Goal: Transaction & Acquisition: Book appointment/travel/reservation

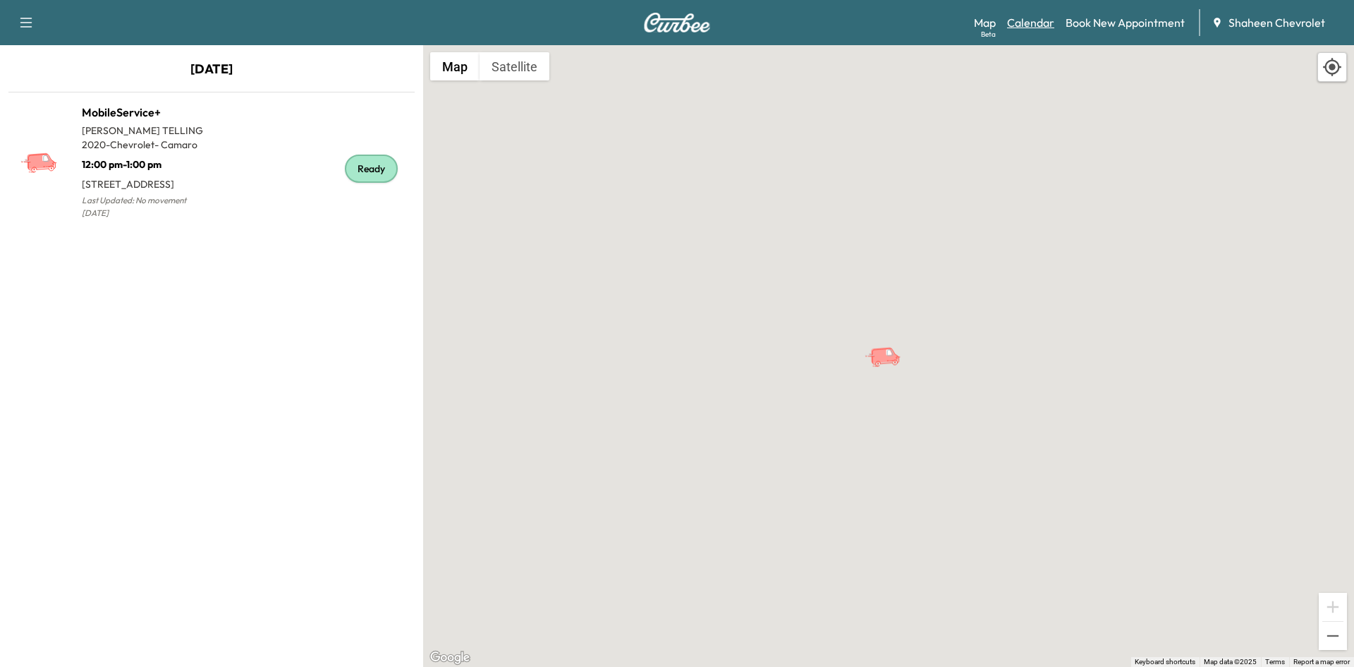
click at [1029, 23] on link "Calendar" at bounding box center [1030, 22] width 47 height 17
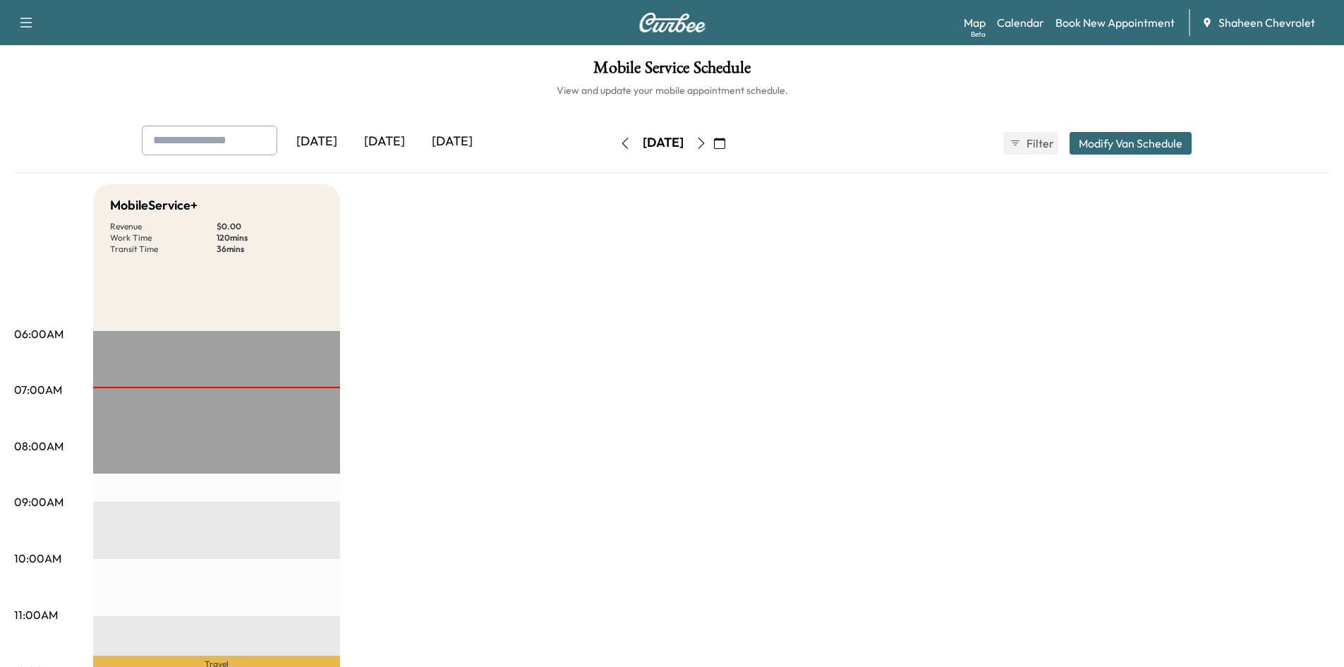
click at [707, 142] on icon "button" at bounding box center [701, 143] width 11 height 11
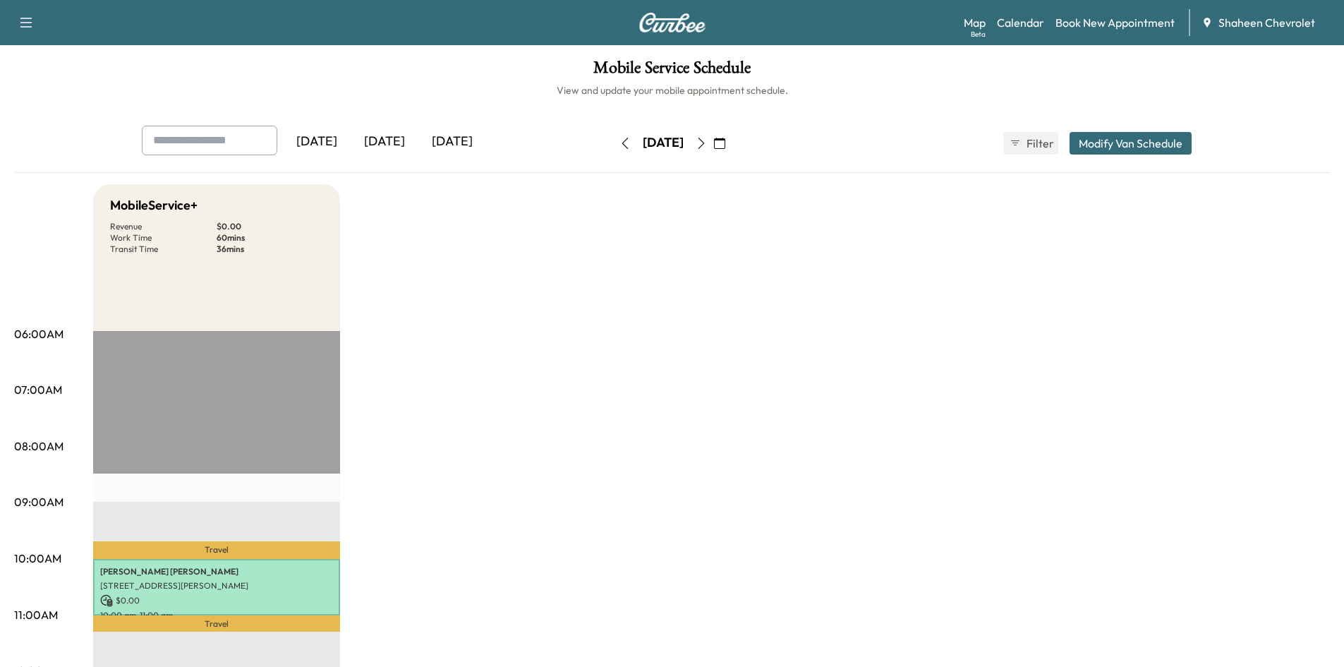
click at [732, 142] on button "button" at bounding box center [720, 143] width 24 height 23
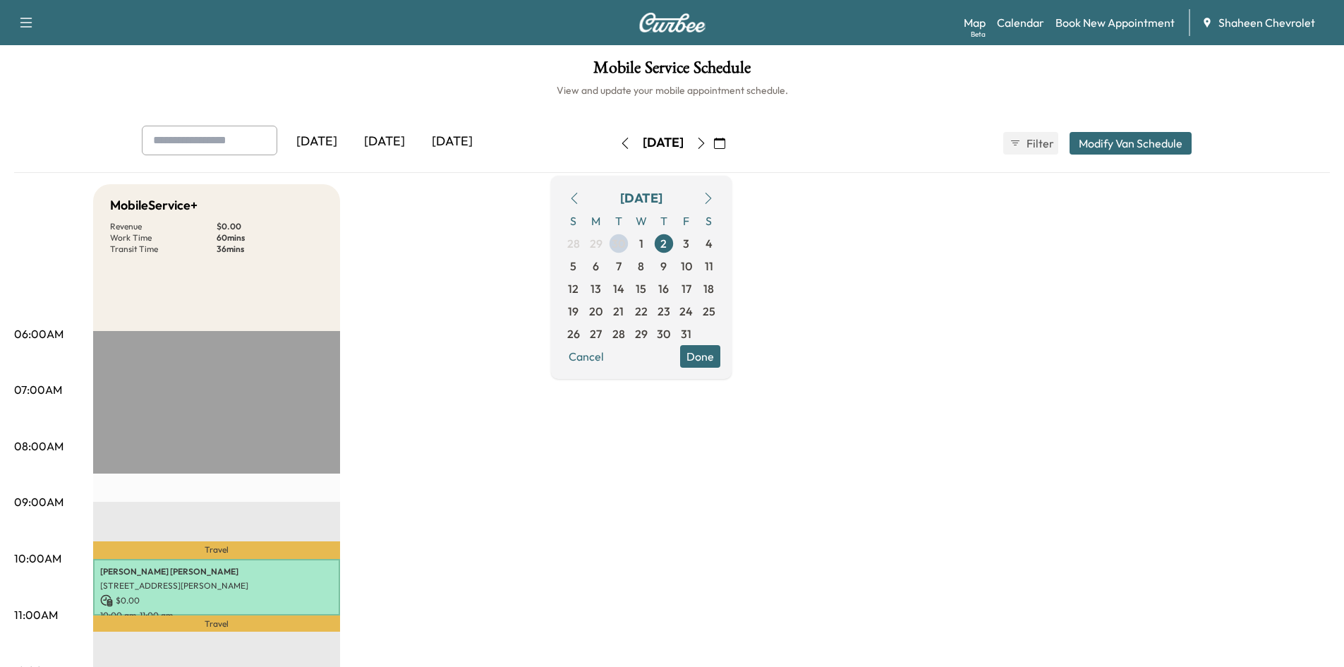
click at [713, 133] on button "button" at bounding box center [701, 143] width 24 height 23
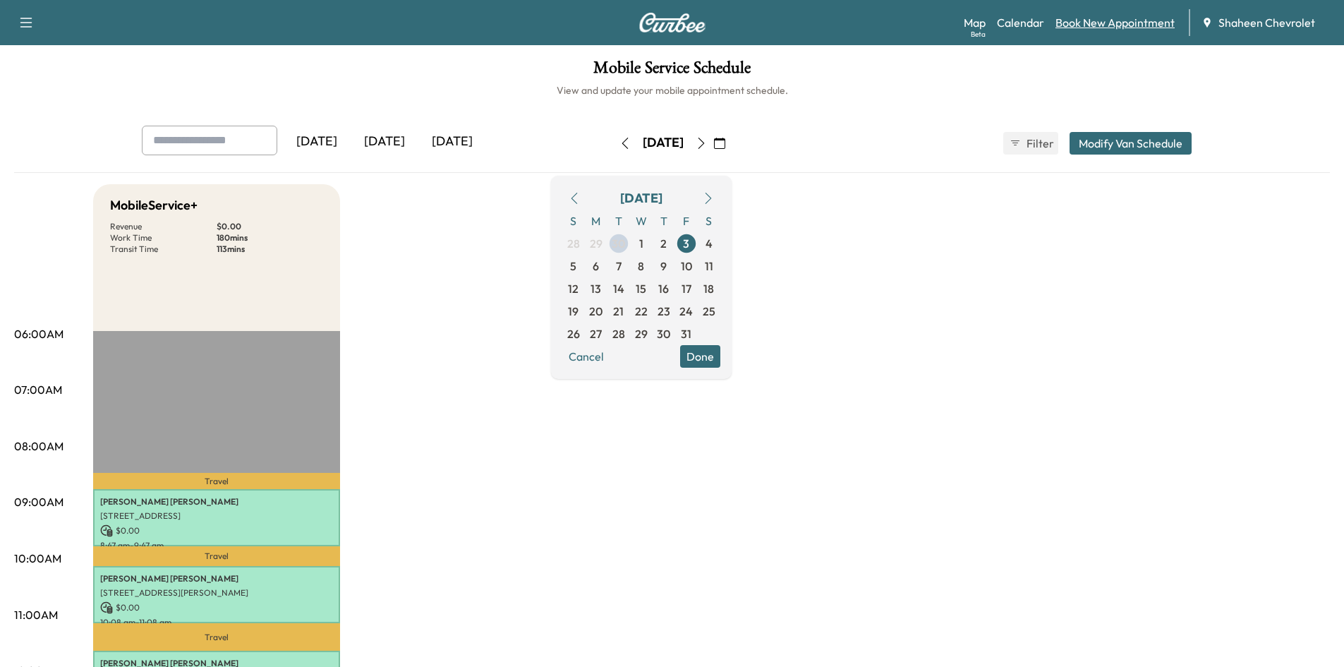
click at [1084, 22] on link "Book New Appointment" at bounding box center [1114, 22] width 119 height 17
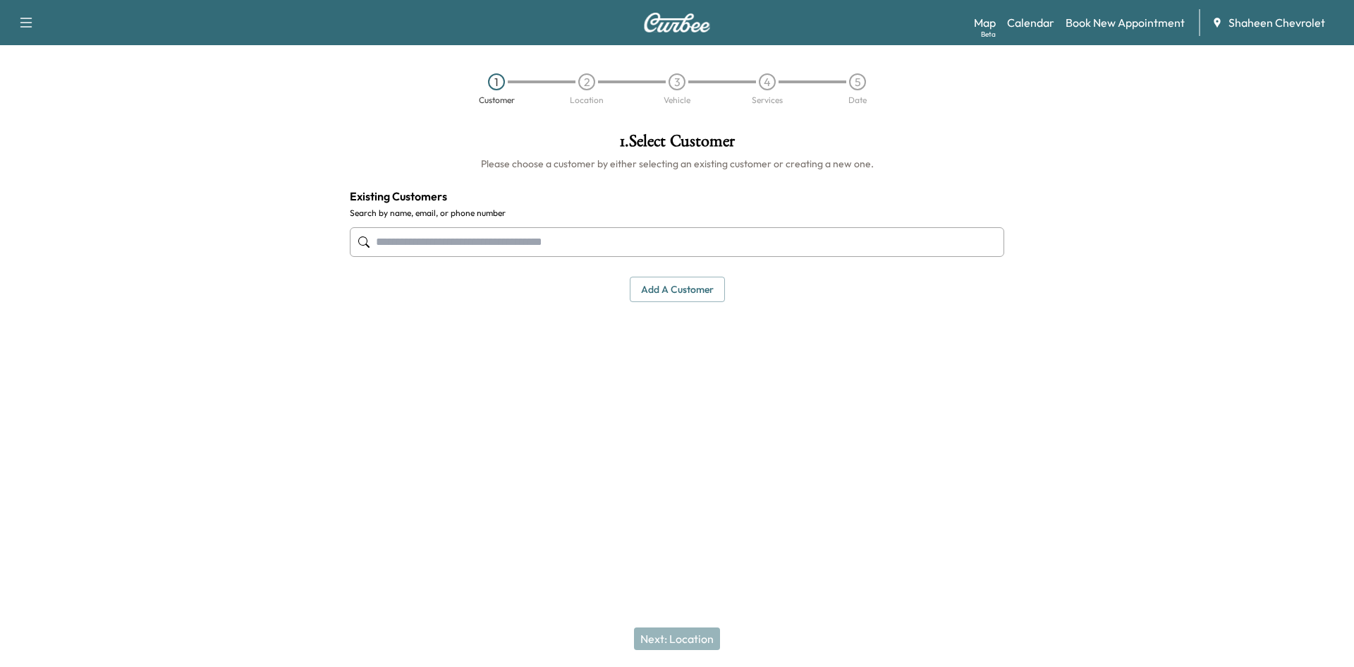
click at [665, 281] on button "Add a customer" at bounding box center [677, 290] width 95 height 26
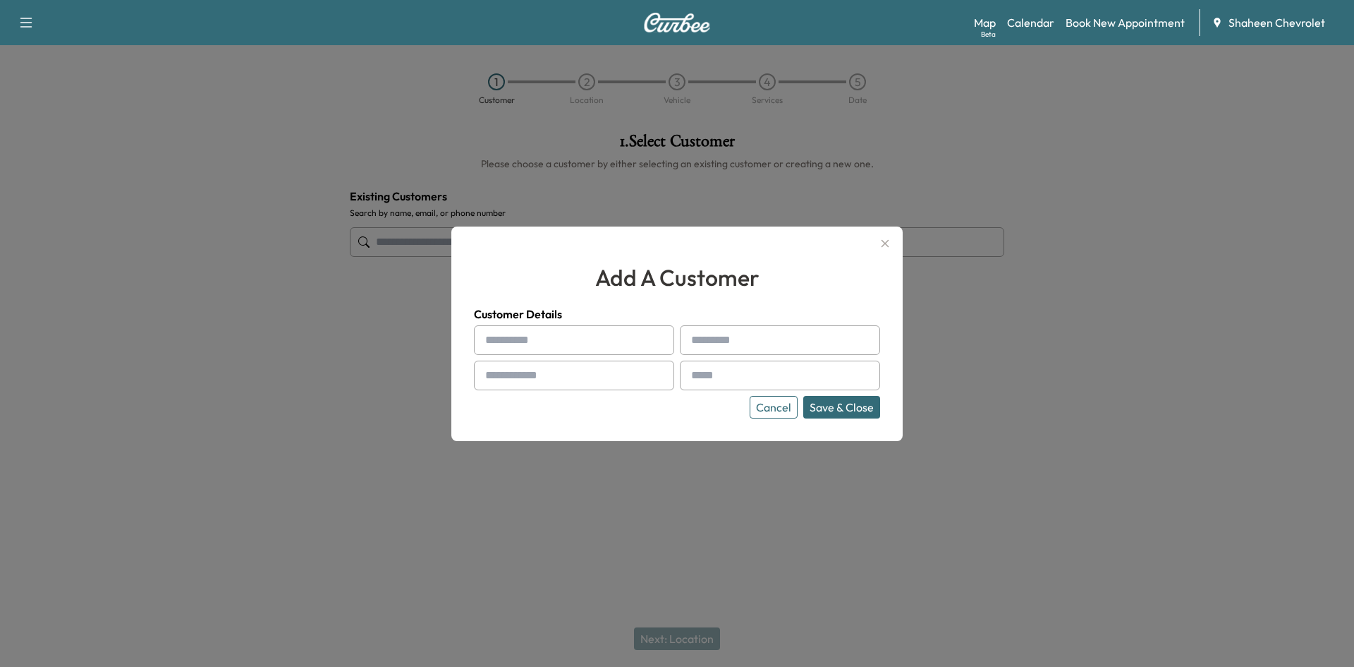
click at [546, 337] on input "text" at bounding box center [574, 340] width 200 height 30
type input "*"
type input "*****"
type input "****"
type input "**********"
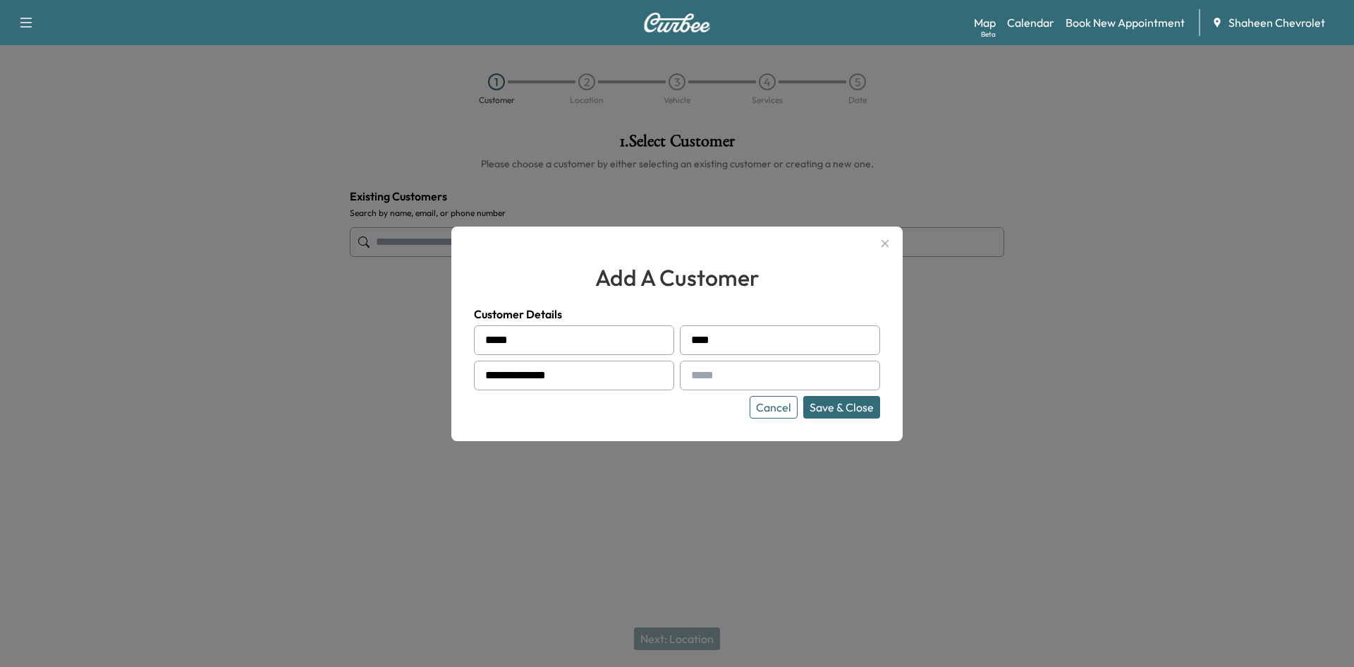
click at [835, 372] on input "text" at bounding box center [780, 375] width 200 height 30
type input "**********"
click at [837, 398] on button "Save & Close" at bounding box center [841, 407] width 77 height 23
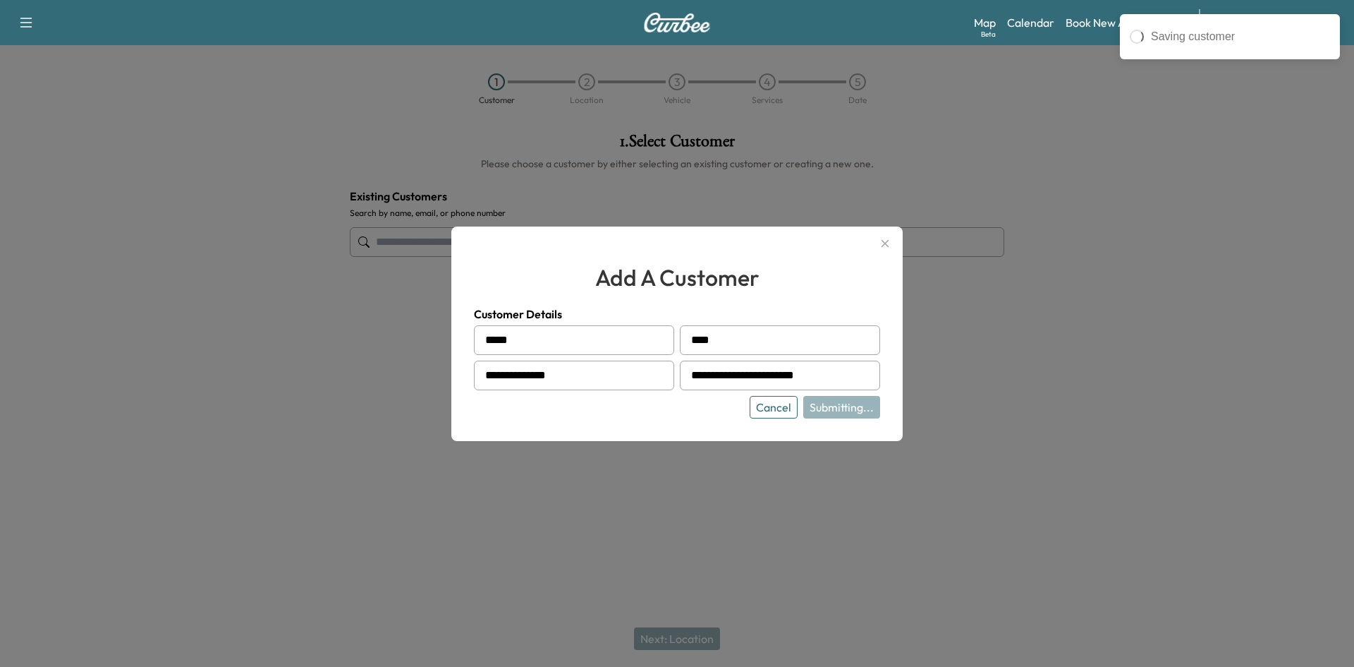
type input "**********"
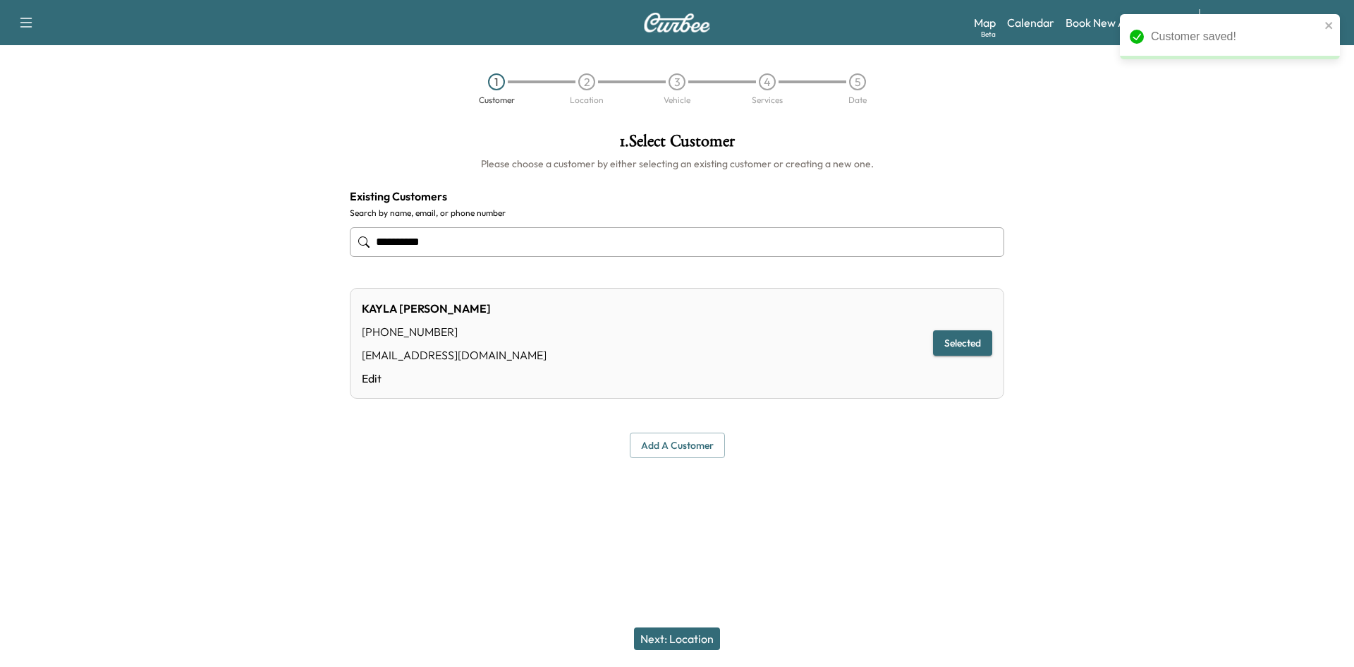
click at [686, 633] on button "Next: Location" at bounding box center [677, 638] width 86 height 23
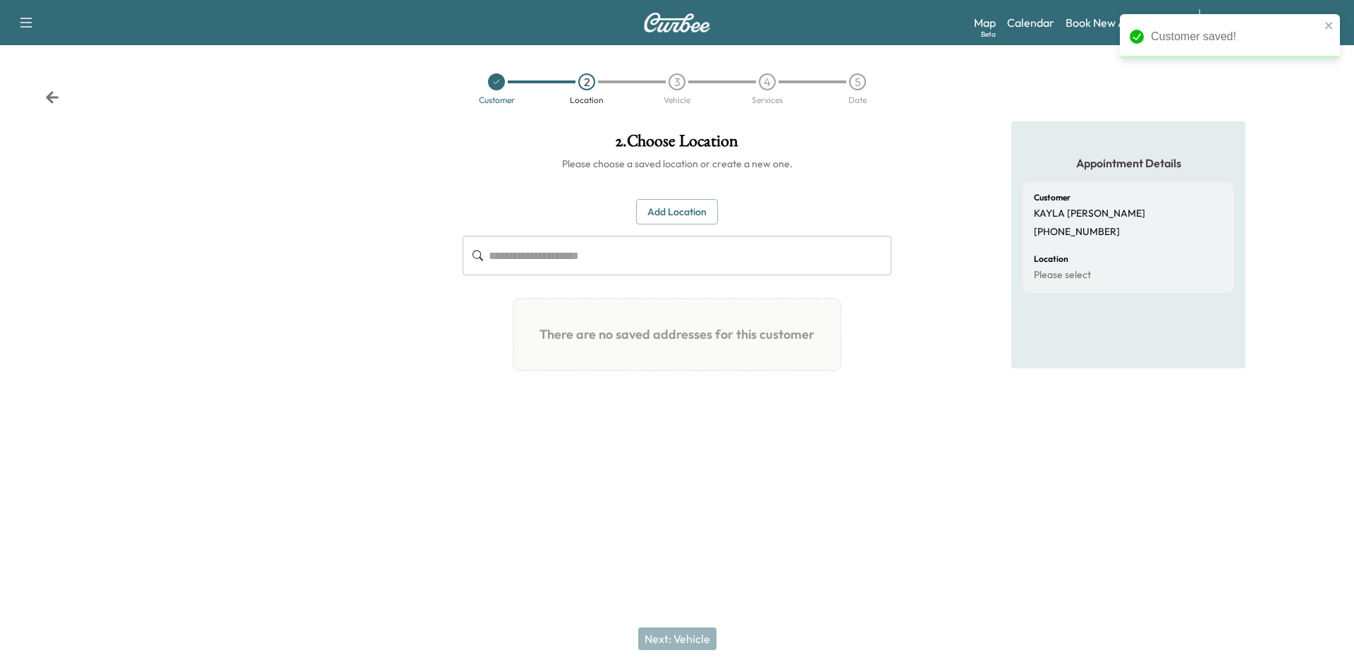
click at [672, 207] on button "Add Location" at bounding box center [677, 212] width 82 height 26
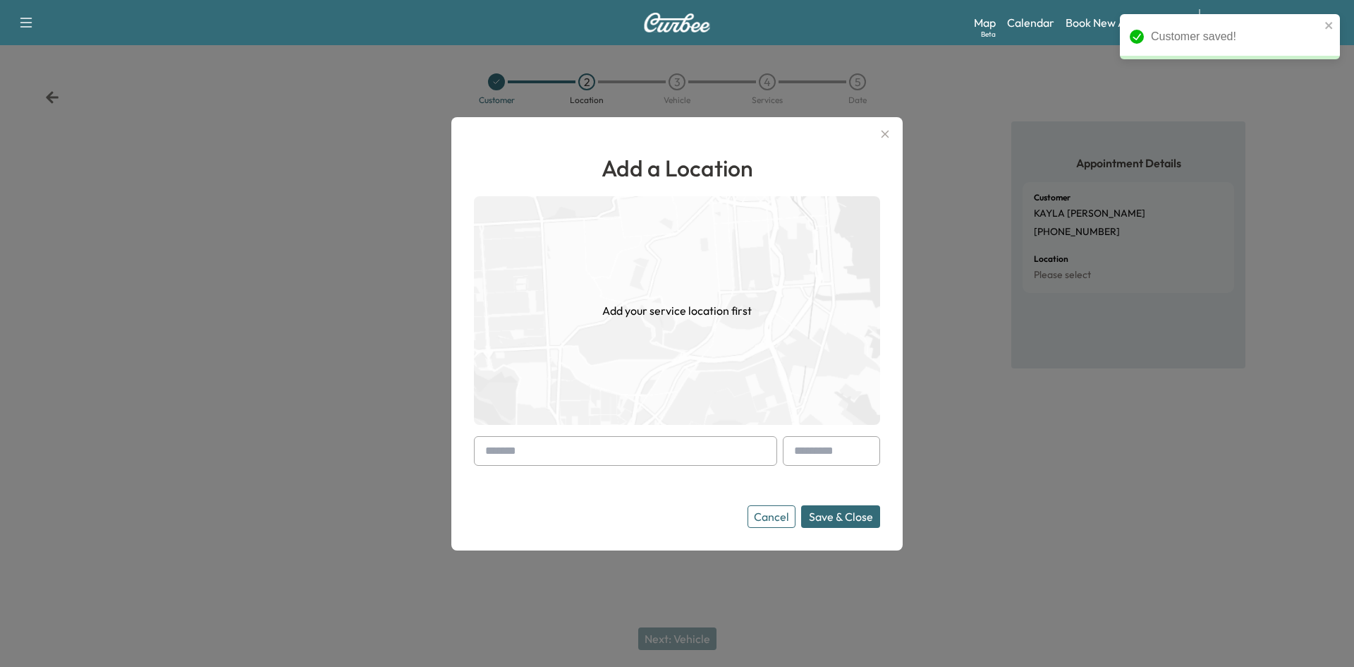
click at [585, 449] on input "text" at bounding box center [625, 451] width 303 height 30
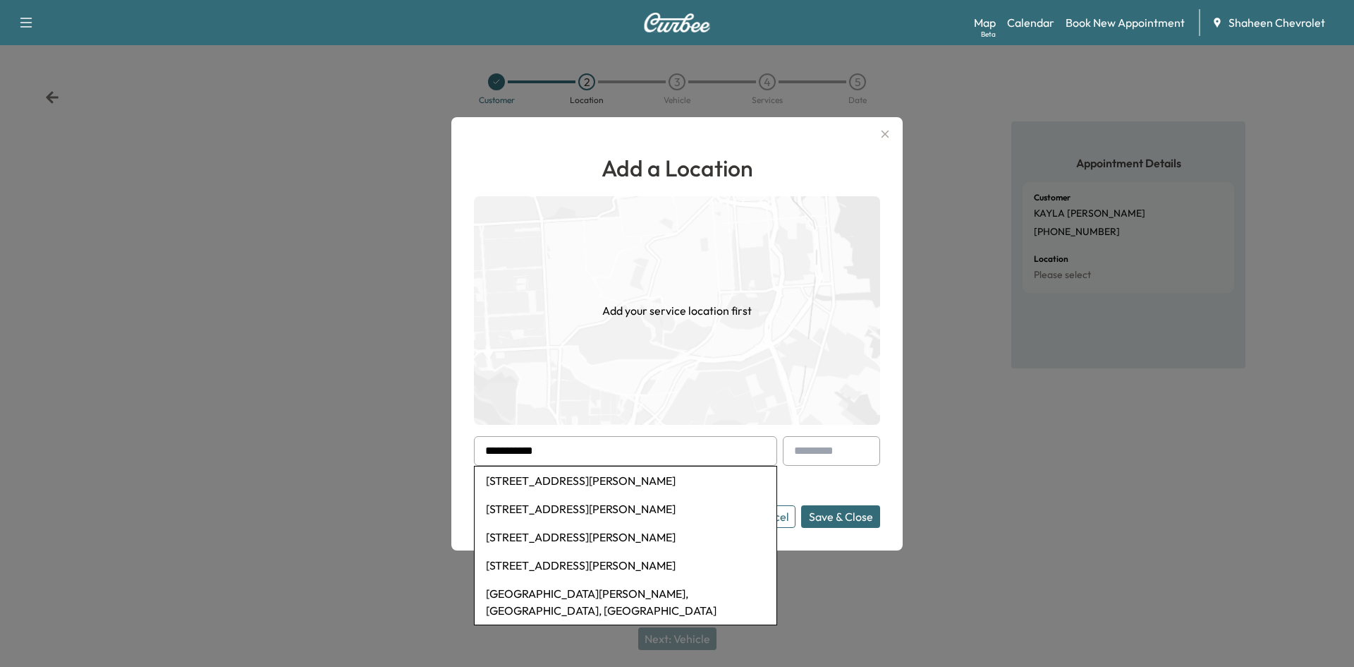
click at [584, 475] on li "[STREET_ADDRESS][PERSON_NAME]" at bounding box center [626, 480] width 302 height 28
type input "**********"
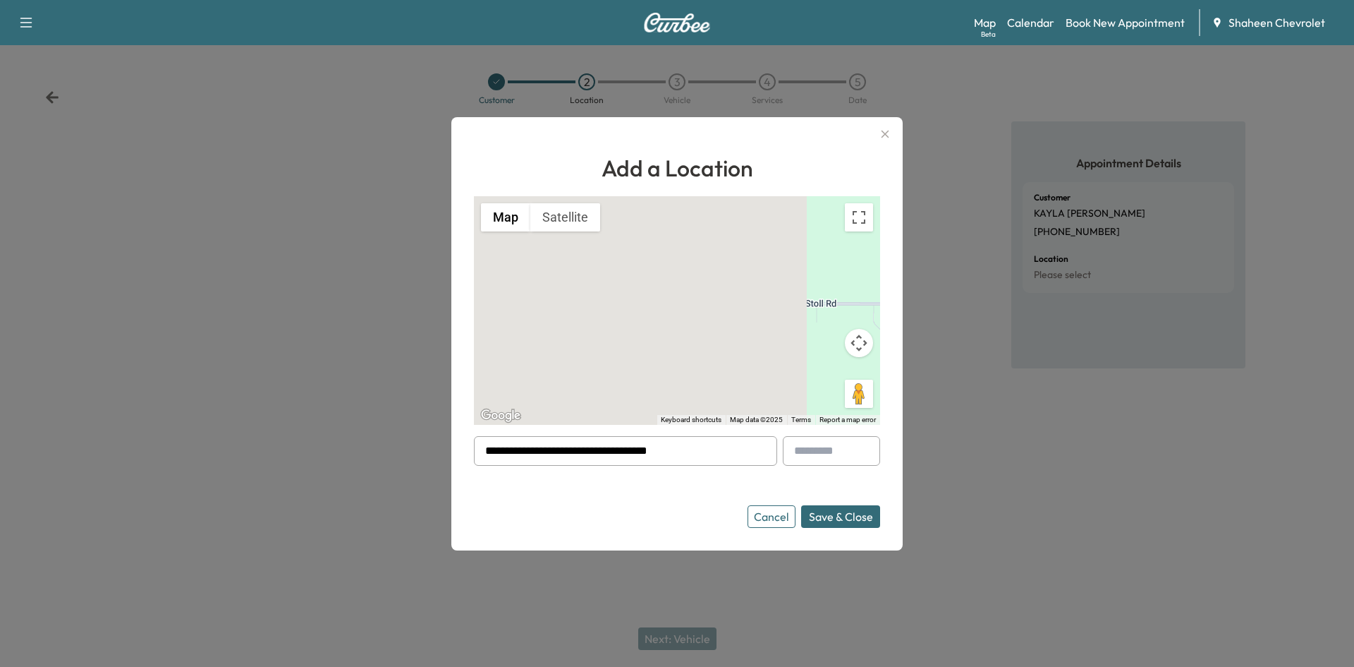
click at [844, 510] on button "Save & Close" at bounding box center [840, 516] width 79 height 23
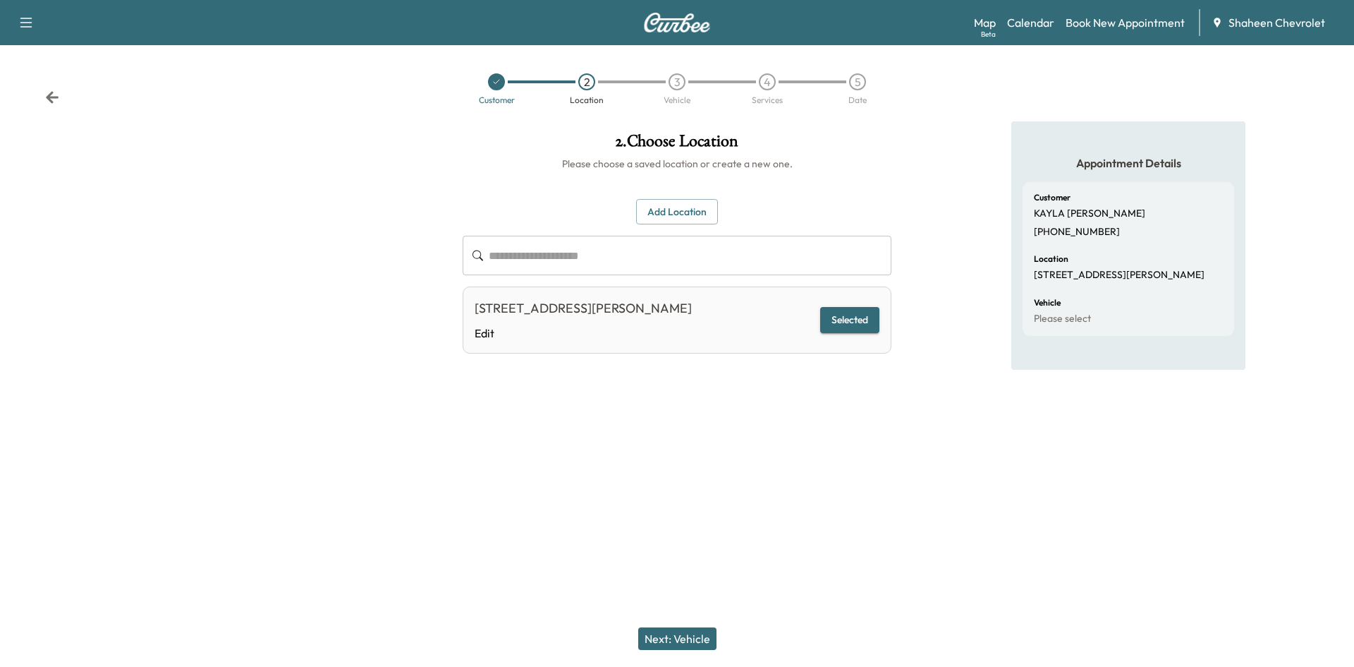
click at [696, 633] on button "Next: Vehicle" at bounding box center [677, 638] width 78 height 23
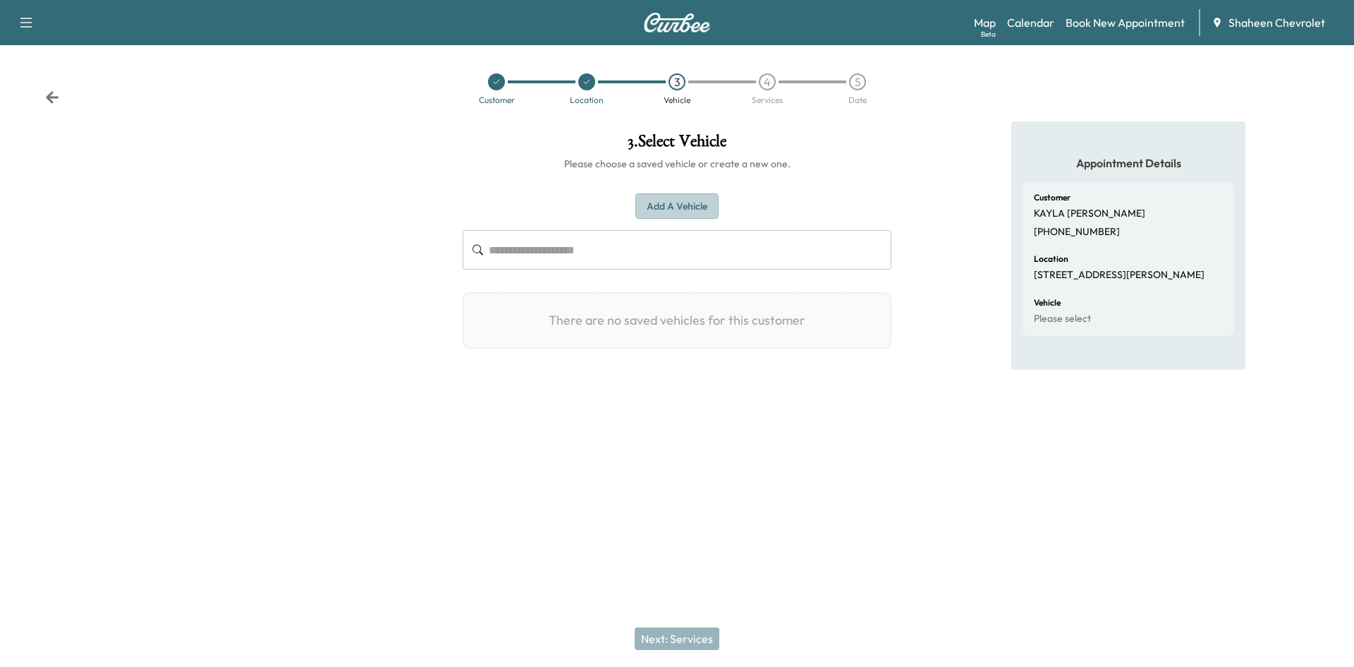
click at [672, 205] on button "Add a Vehicle" at bounding box center [677, 206] width 83 height 26
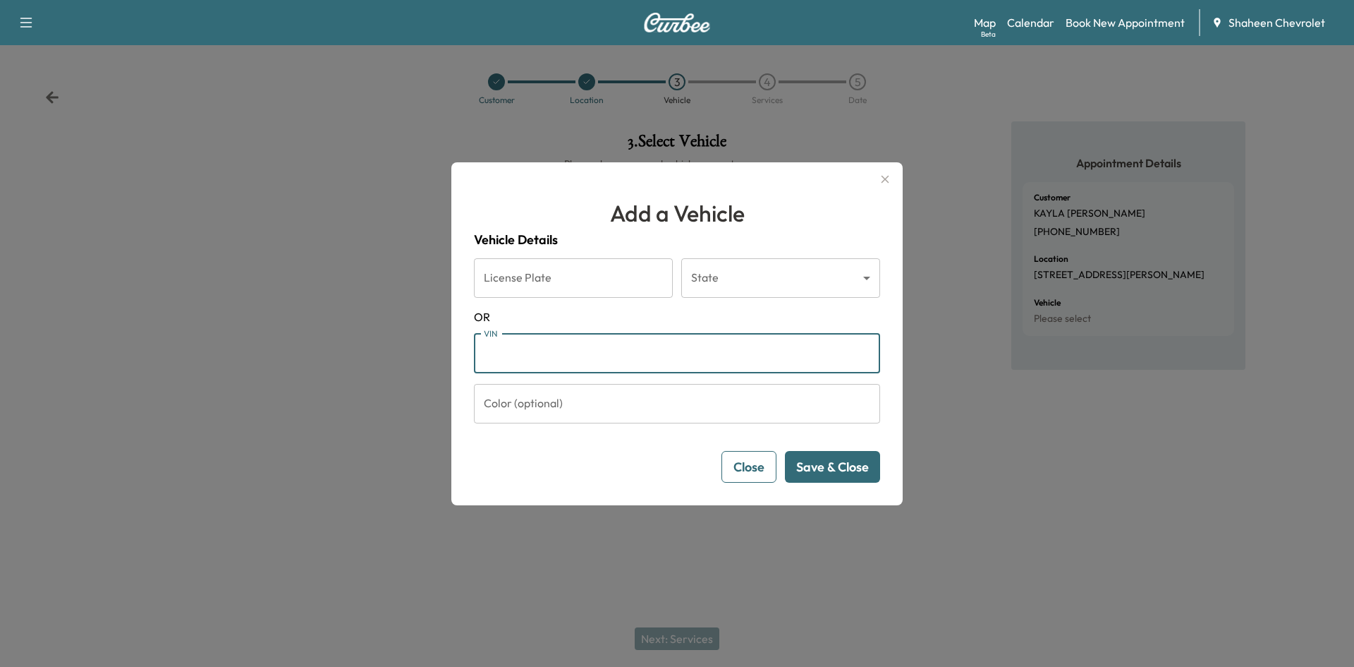
paste input "**********"
type input "**********"
click at [837, 474] on button "Save & Close" at bounding box center [832, 467] width 95 height 32
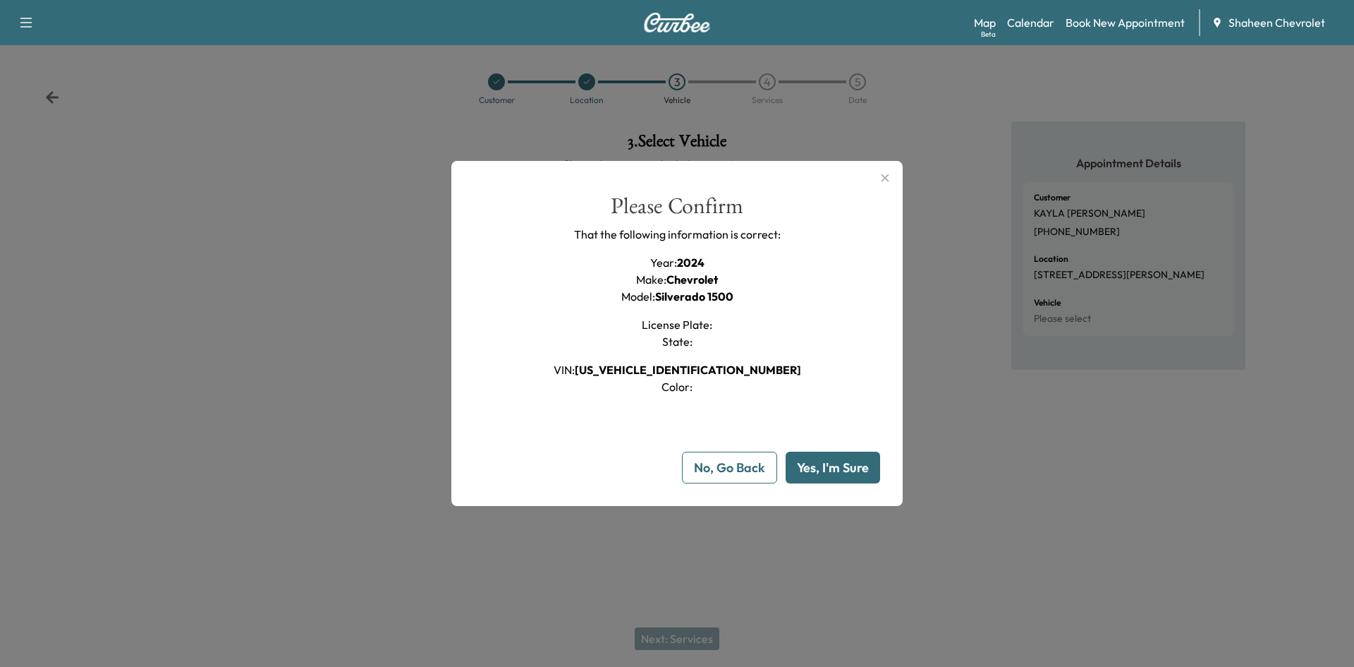
click at [812, 472] on button "Yes, I'm Sure" at bounding box center [833, 467] width 95 height 32
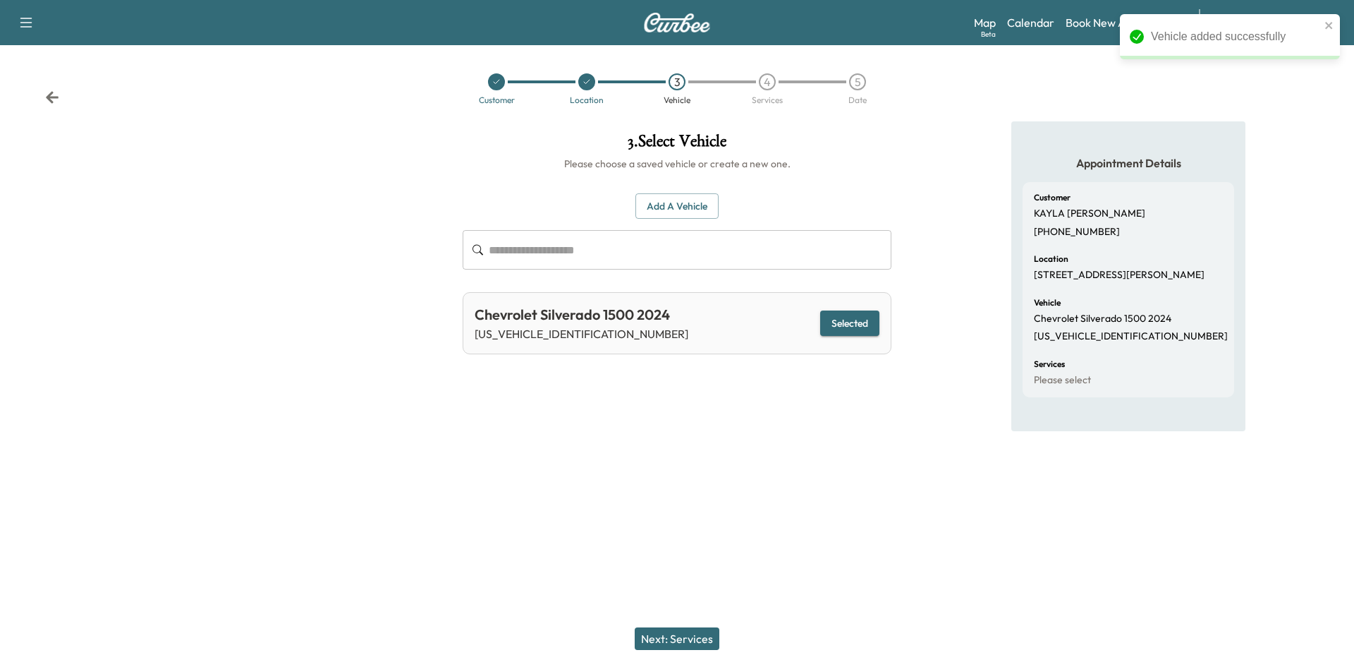
click at [696, 631] on button "Next: Services" at bounding box center [677, 638] width 85 height 23
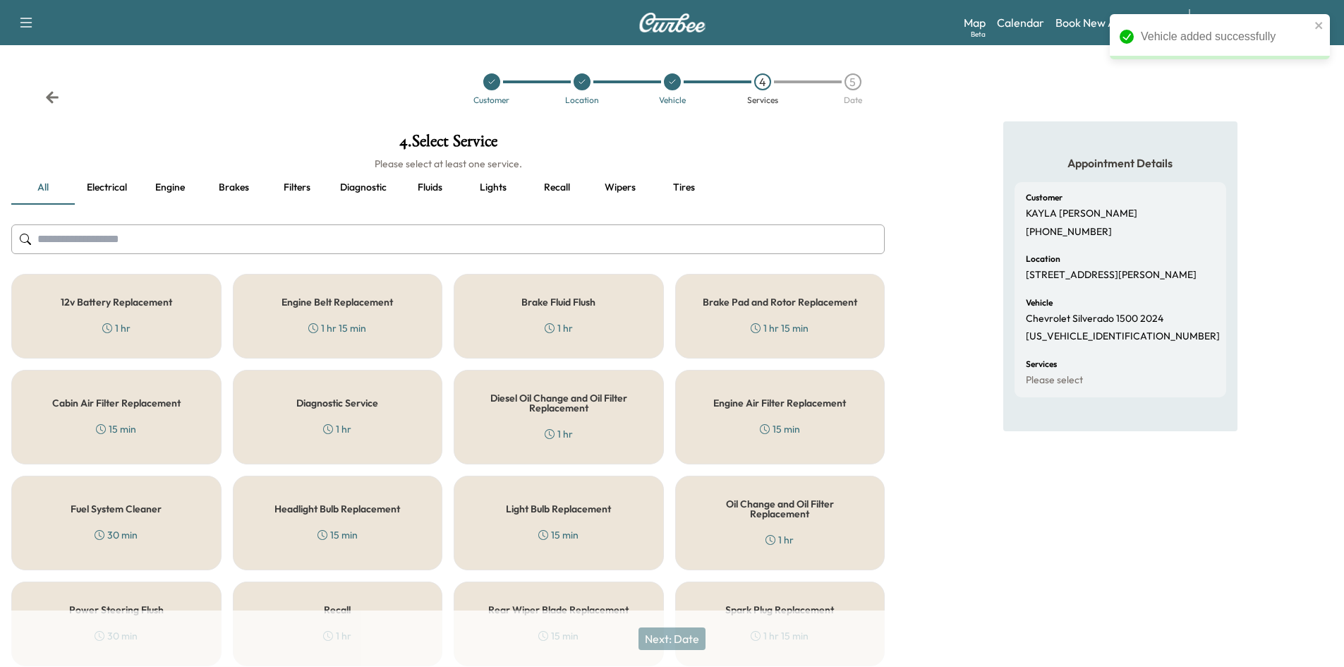
click at [218, 247] on input "text" at bounding box center [447, 239] width 873 height 30
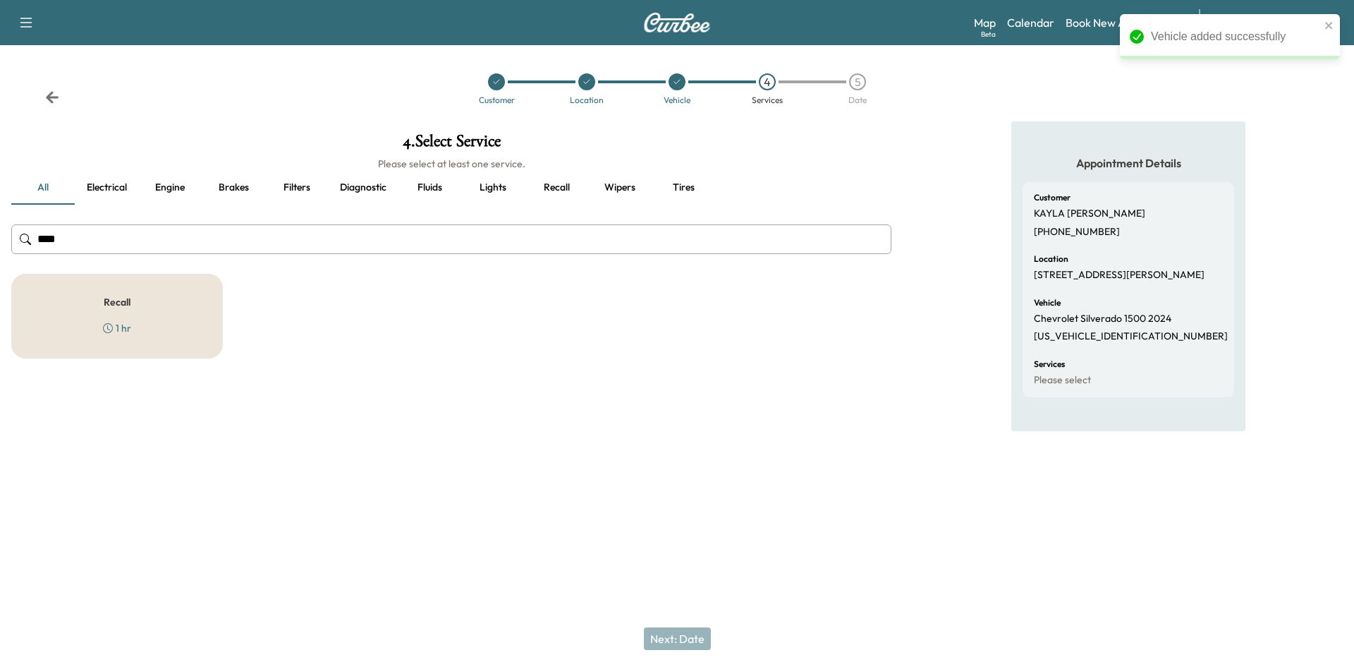
type input "****"
click at [168, 305] on div "Recall 1 hr" at bounding box center [117, 316] width 212 height 85
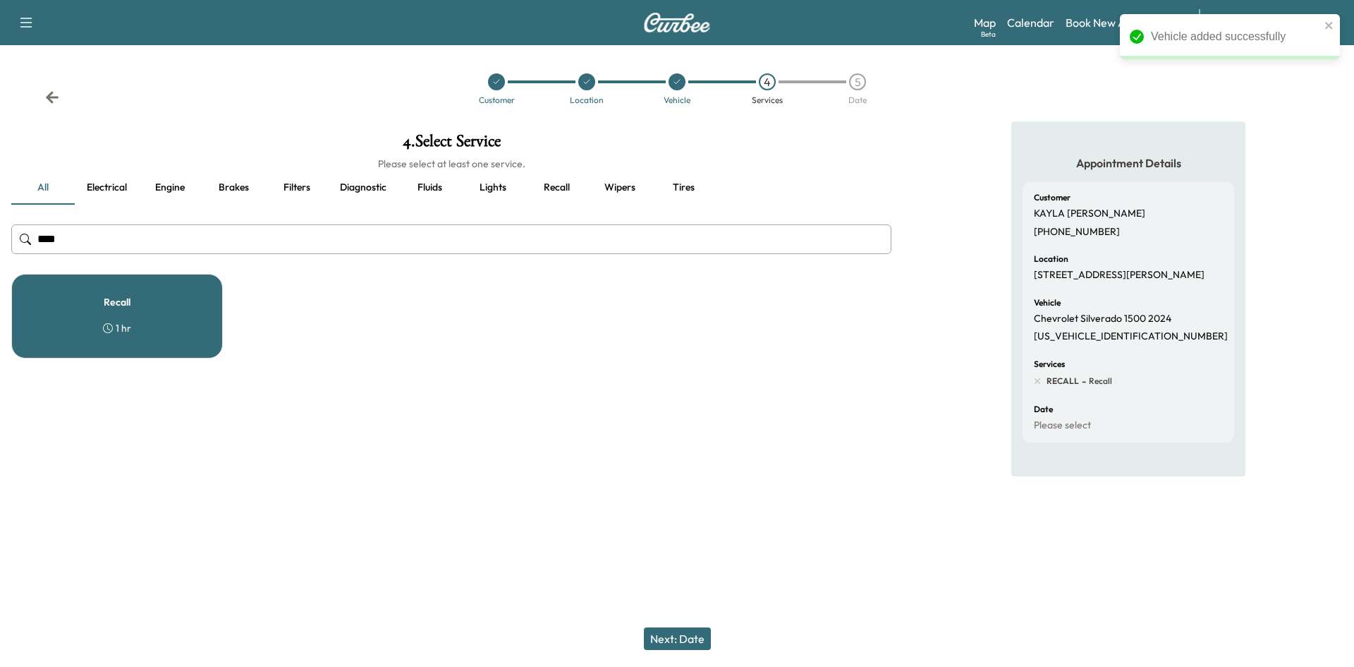
click at [696, 642] on button "Next: Date" at bounding box center [677, 638] width 67 height 23
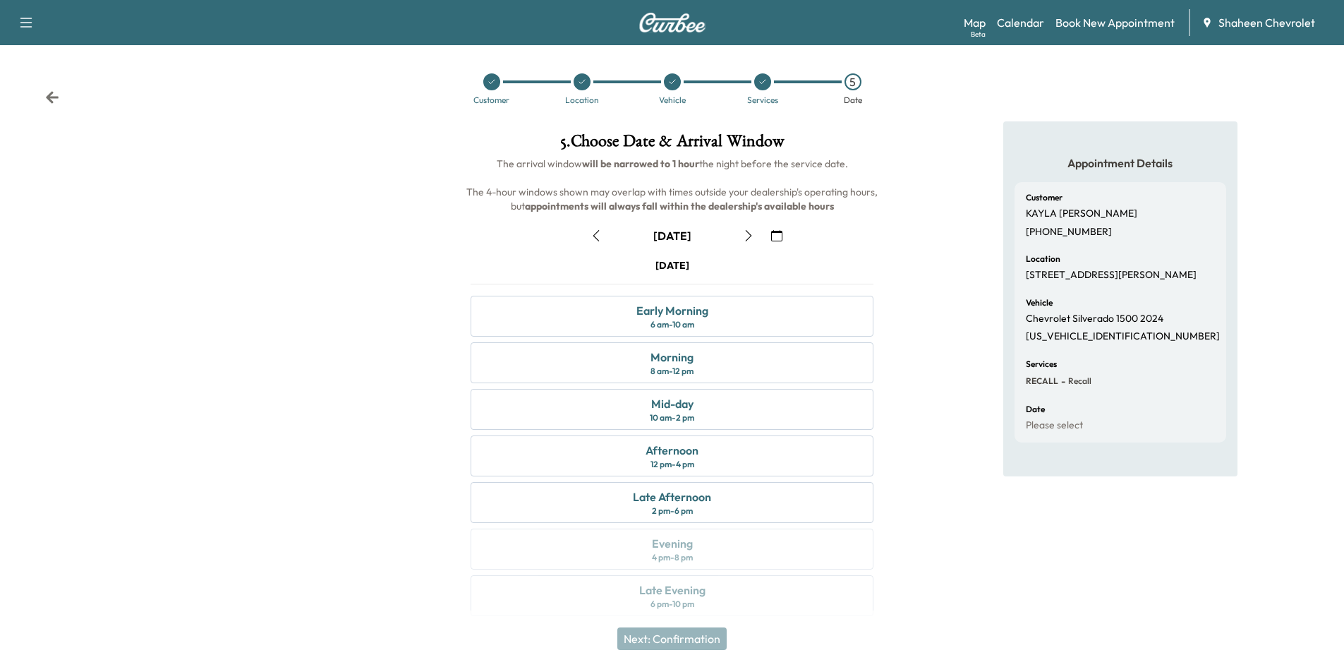
click at [750, 238] on icon "button" at bounding box center [748, 235] width 11 height 11
click at [713, 452] on div "Afternoon 12 pm - 4 pm" at bounding box center [672, 455] width 403 height 41
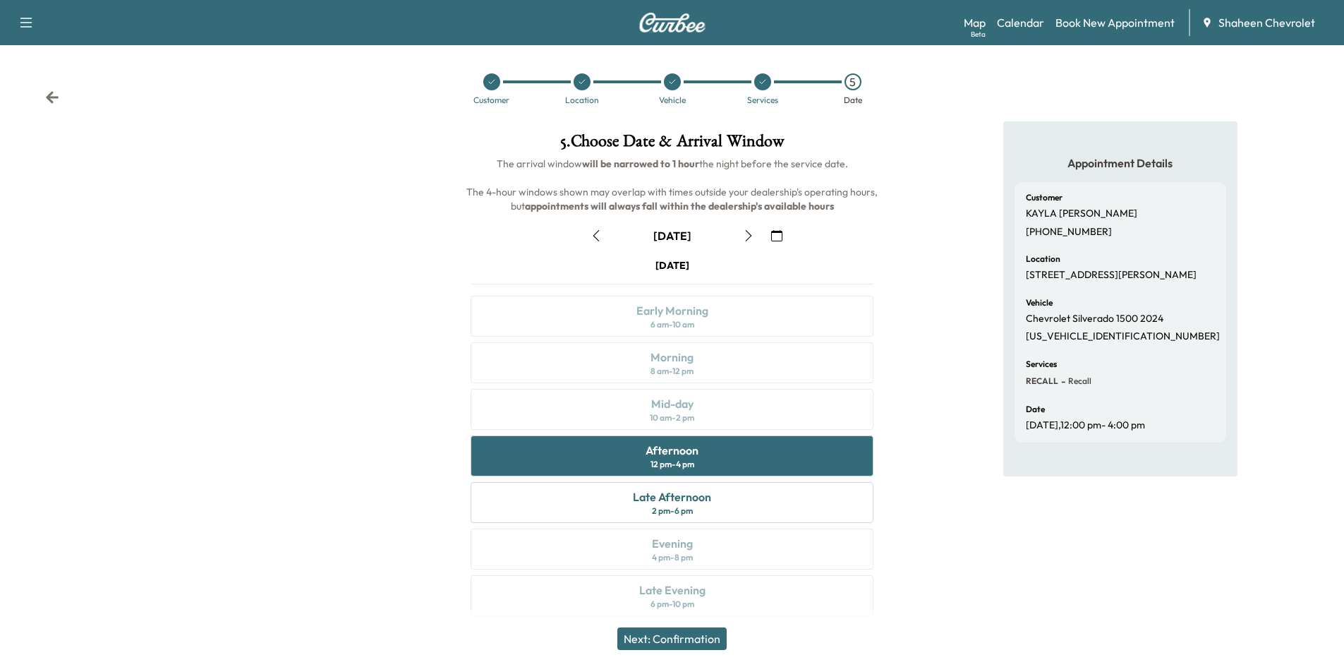
click at [689, 638] on button "Next: Confirmation" at bounding box center [671, 638] width 109 height 23
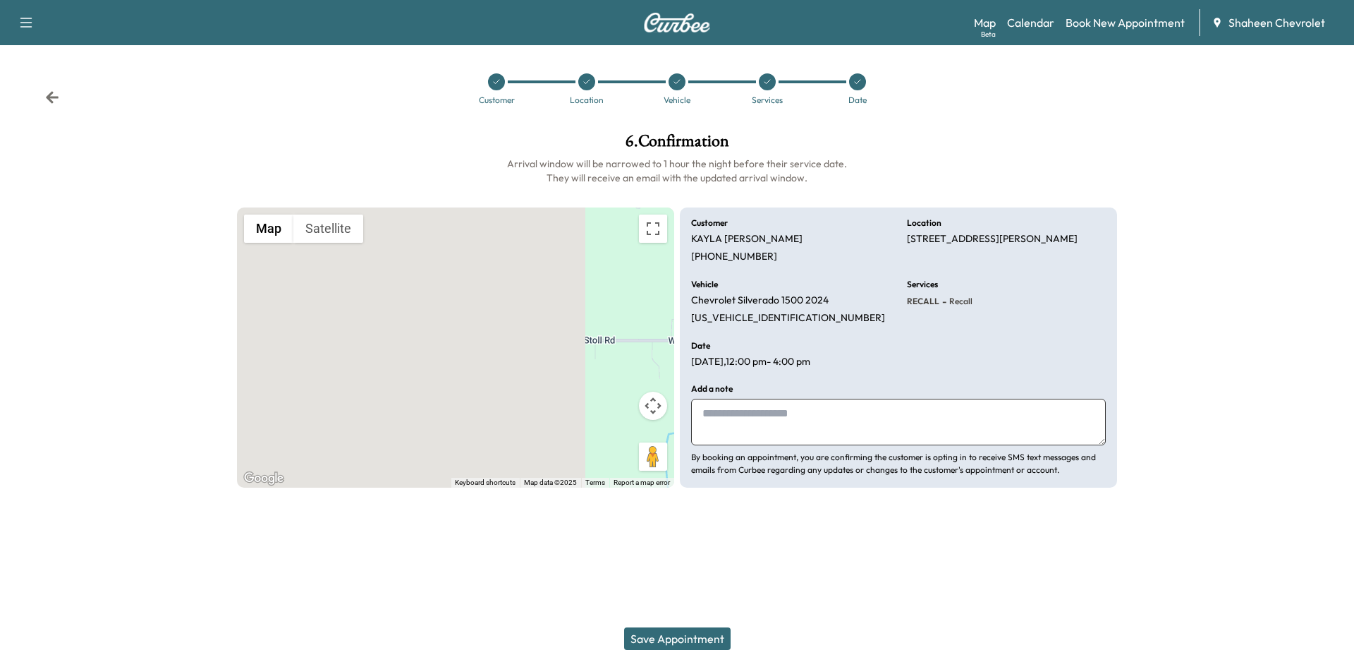
click at [705, 633] on button "Save Appointment" at bounding box center [677, 638] width 107 height 23
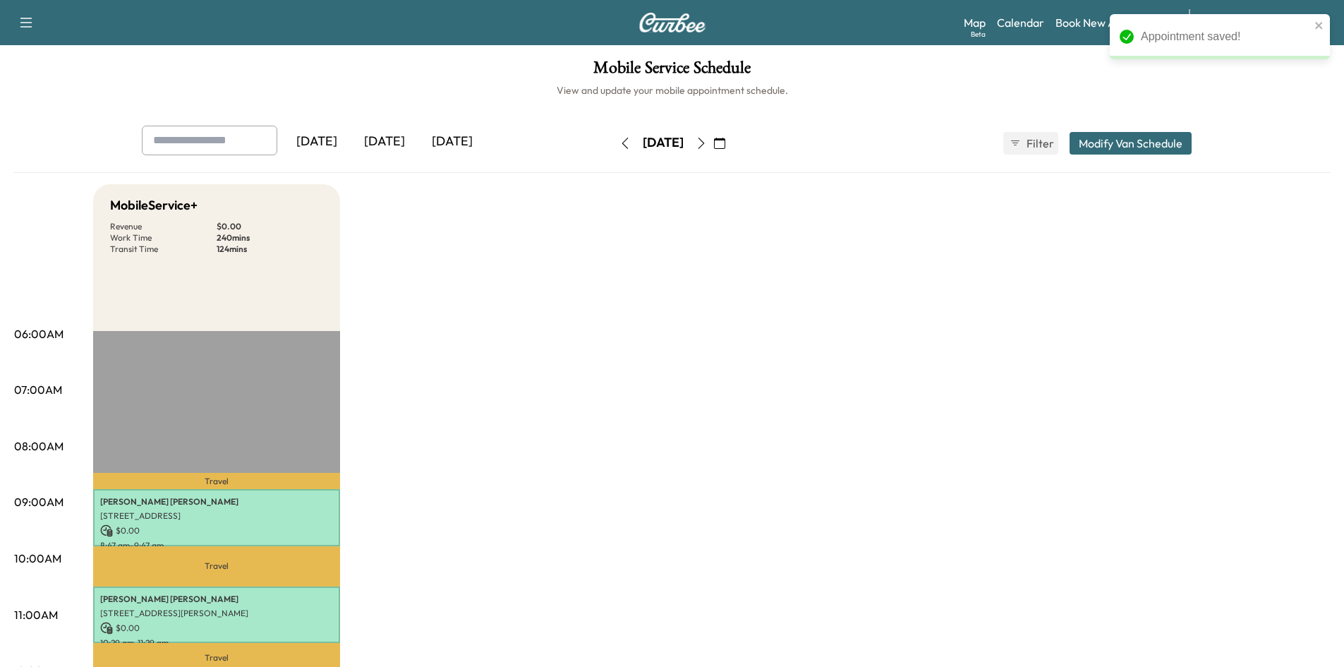
scroll to position [282, 0]
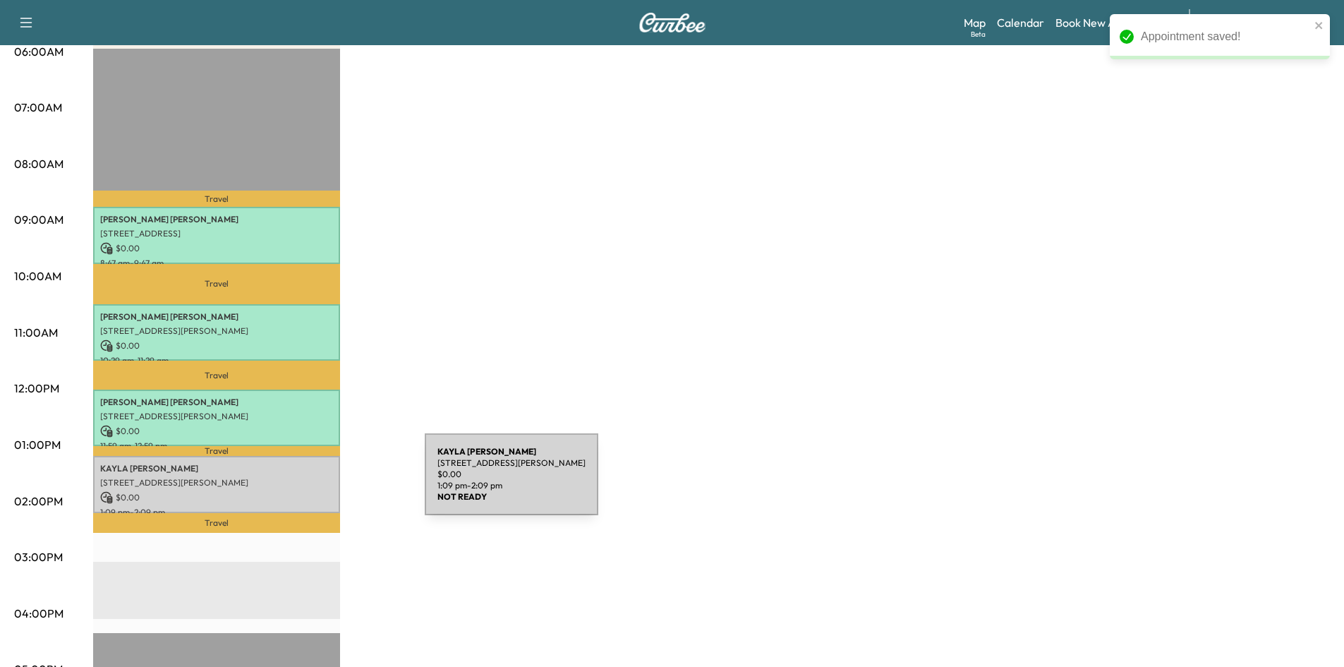
click at [319, 483] on p "[STREET_ADDRESS][PERSON_NAME]" at bounding box center [216, 482] width 233 height 11
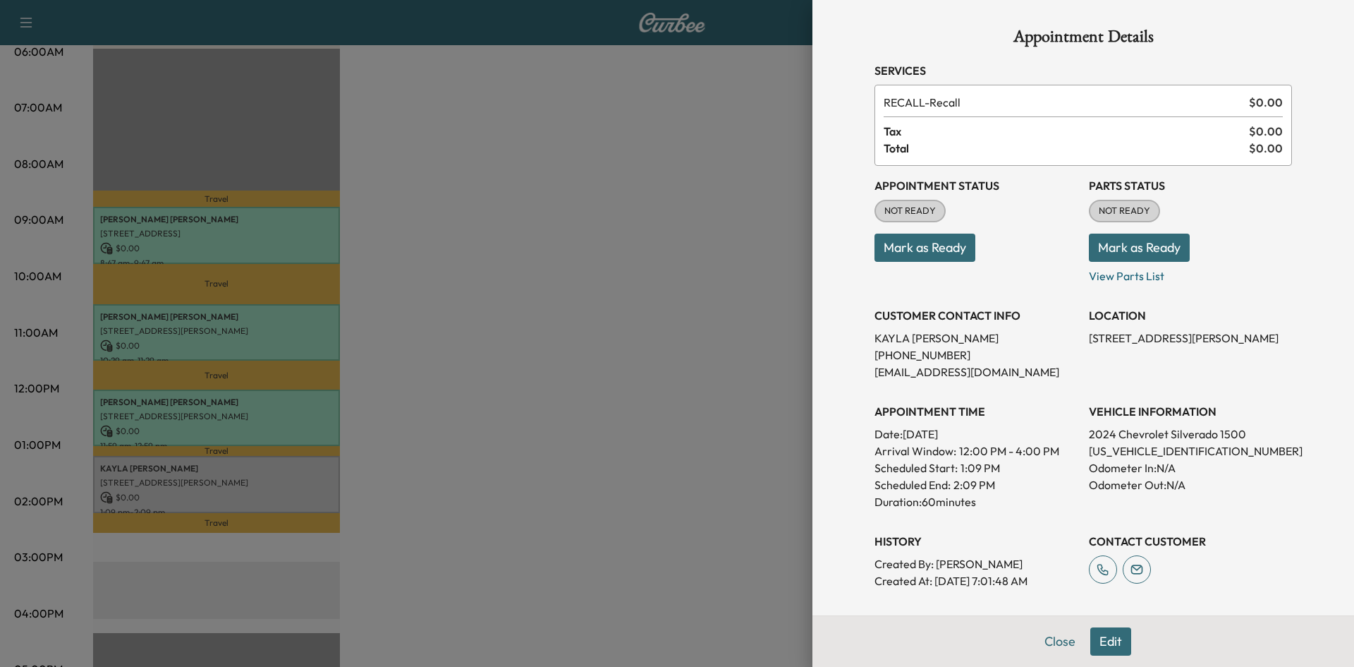
click at [880, 250] on button "Mark as Ready" at bounding box center [925, 248] width 101 height 28
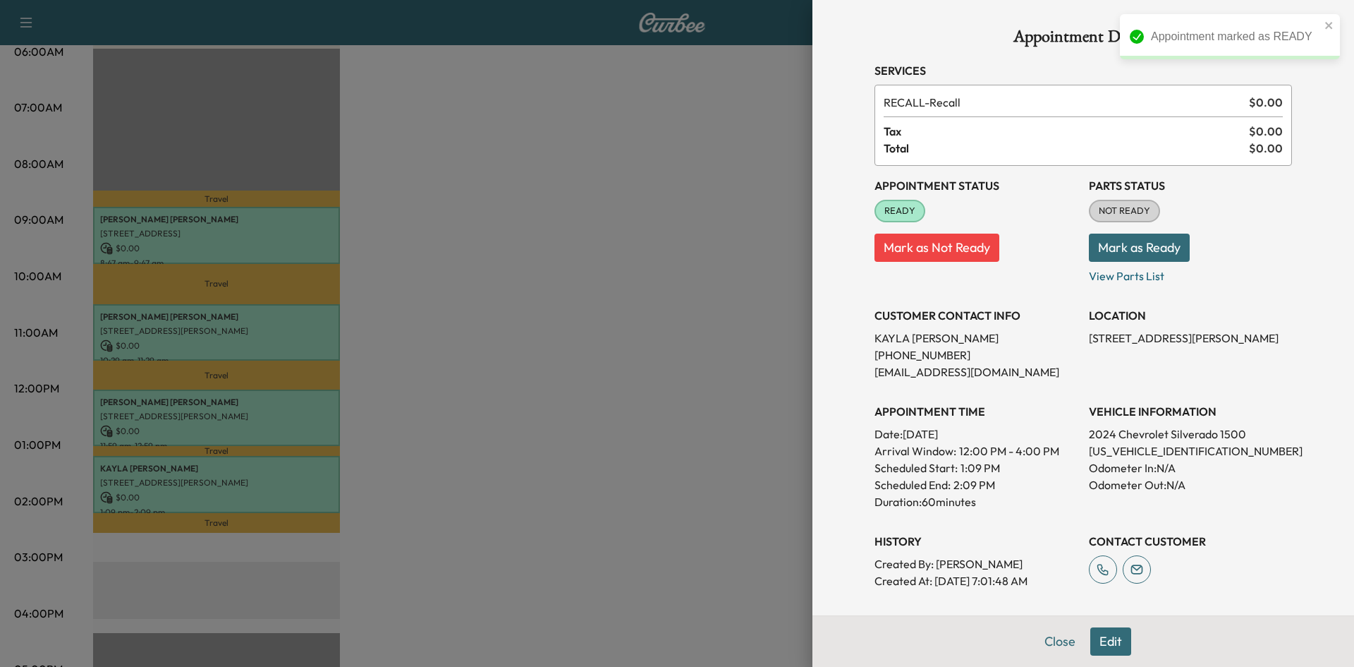
click at [1161, 249] on button "Mark as Ready" at bounding box center [1139, 248] width 101 height 28
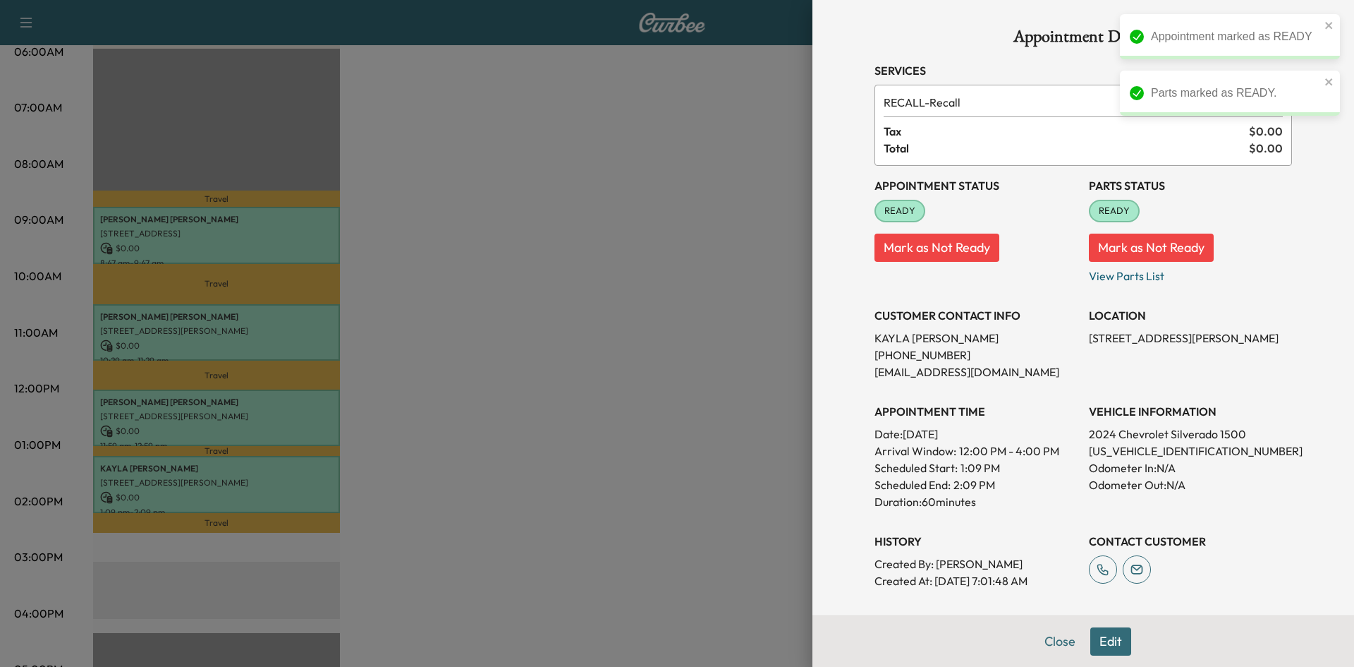
click at [645, 303] on div at bounding box center [677, 333] width 1354 height 667
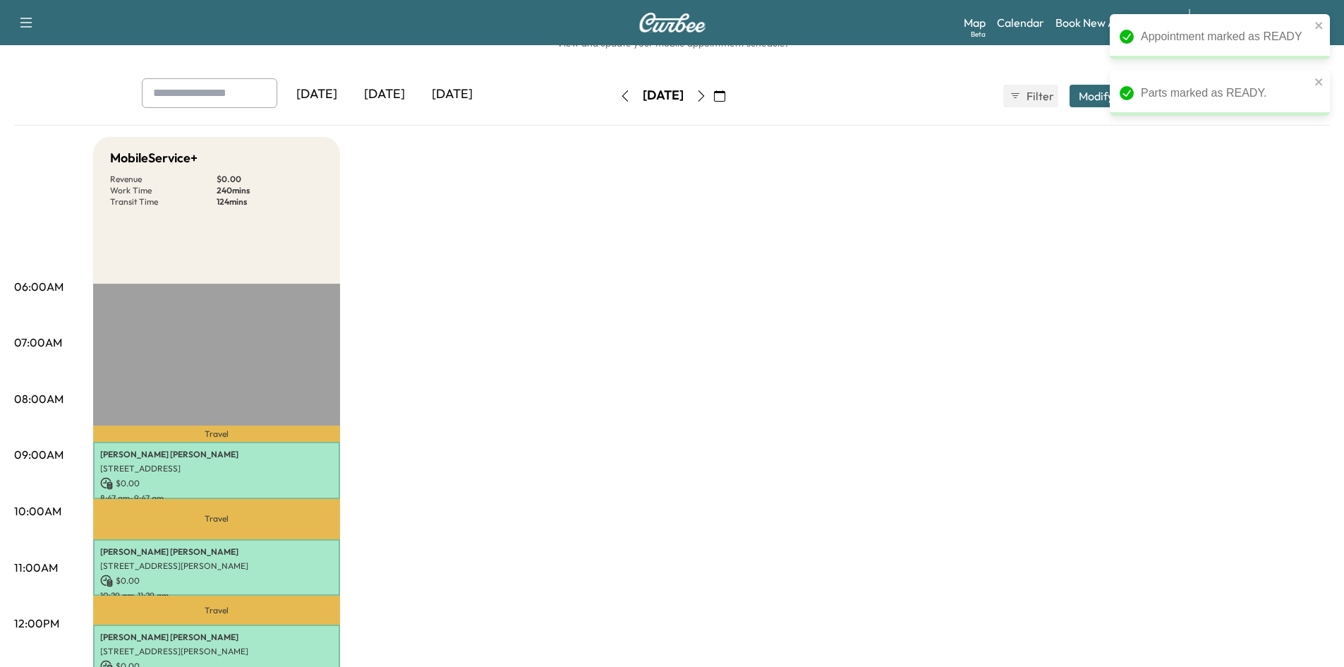
scroll to position [0, 0]
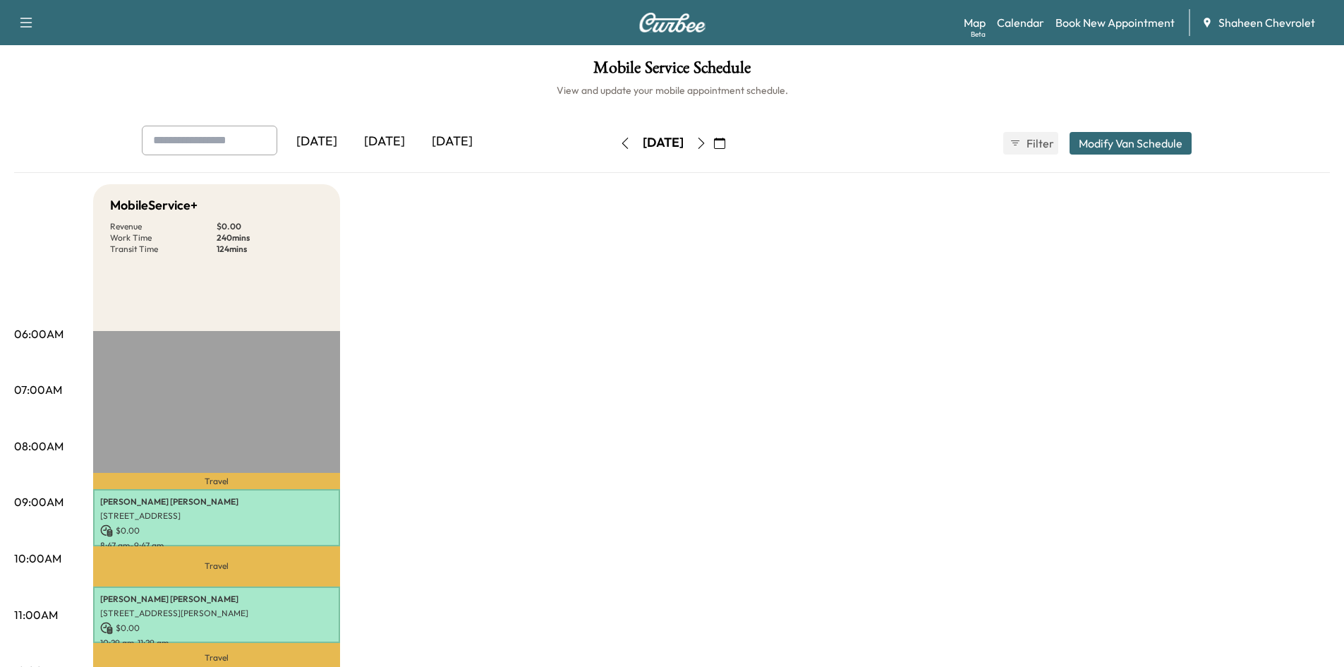
click at [619, 141] on icon "button" at bounding box center [624, 143] width 11 height 11
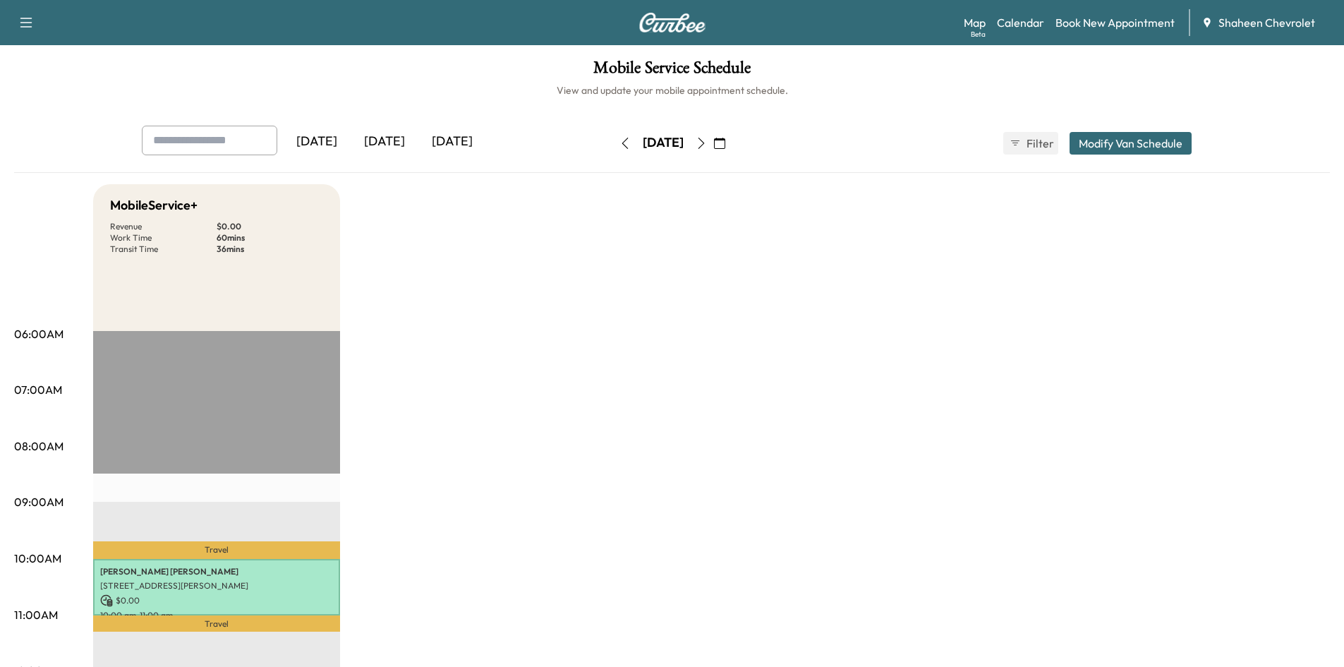
click at [613, 142] on button "button" at bounding box center [625, 143] width 24 height 23
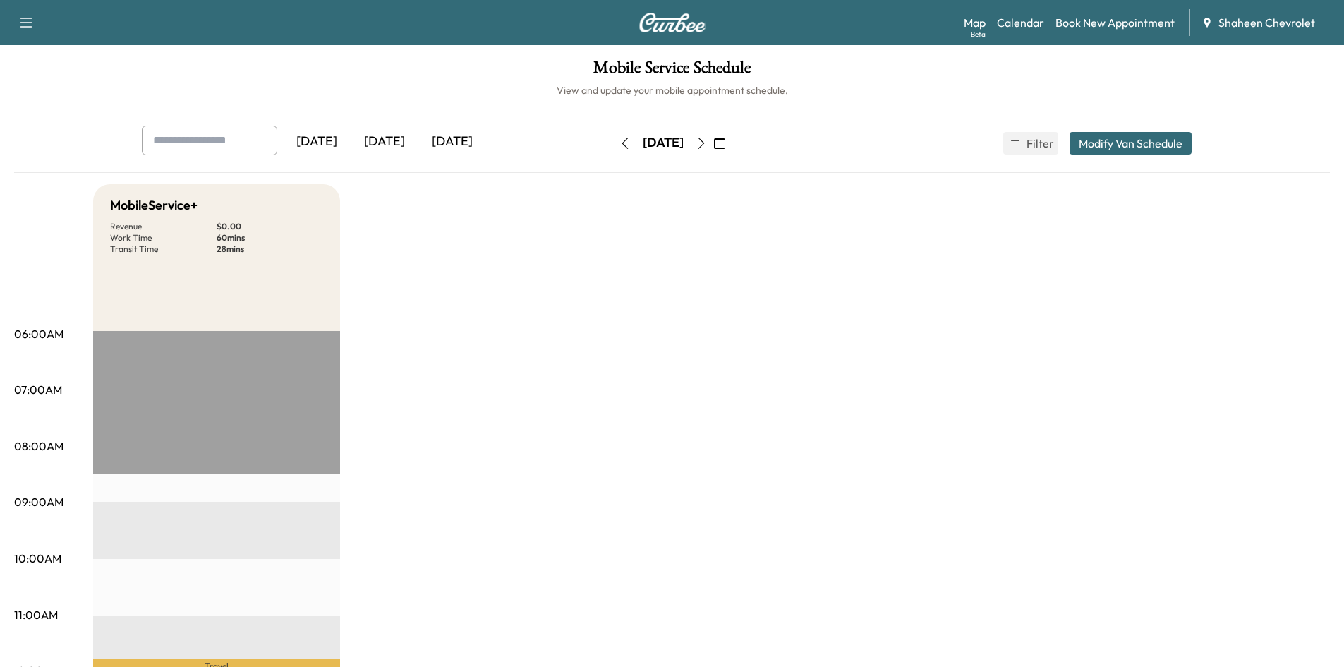
click at [613, 142] on div "[DATE]" at bounding box center [663, 143] width 100 height 23
click at [619, 142] on icon "button" at bounding box center [624, 143] width 11 height 11
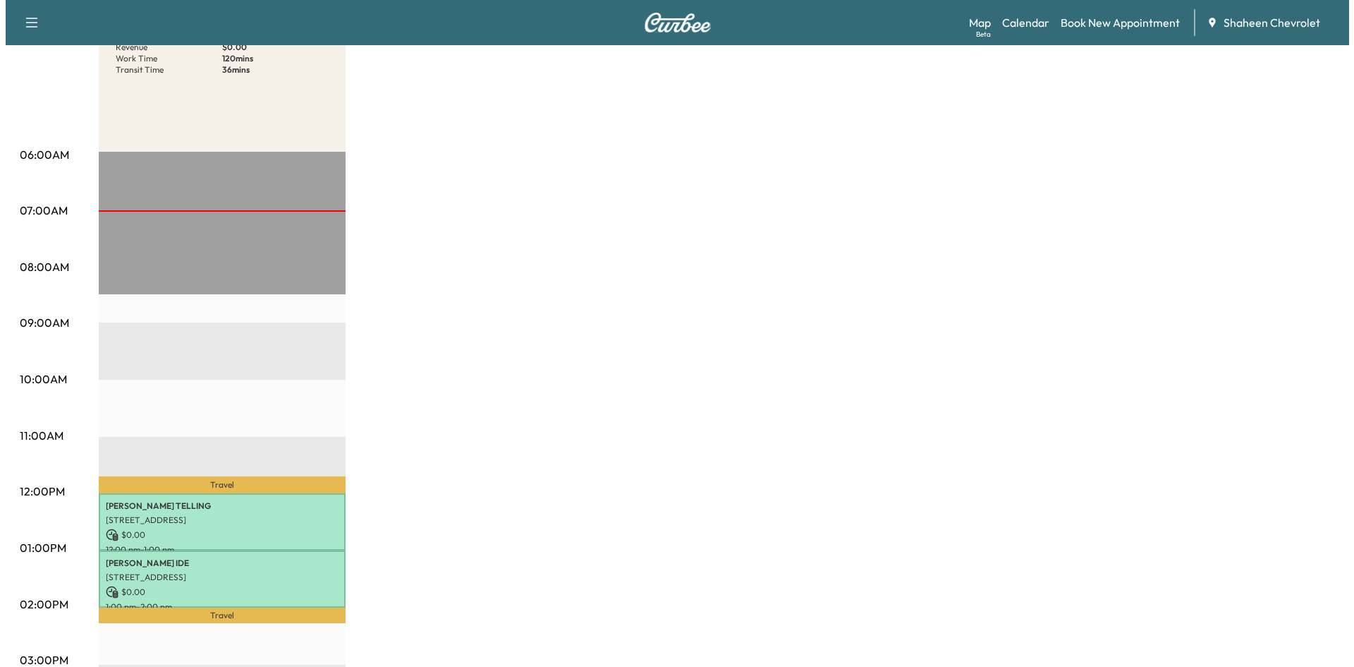
scroll to position [212, 0]
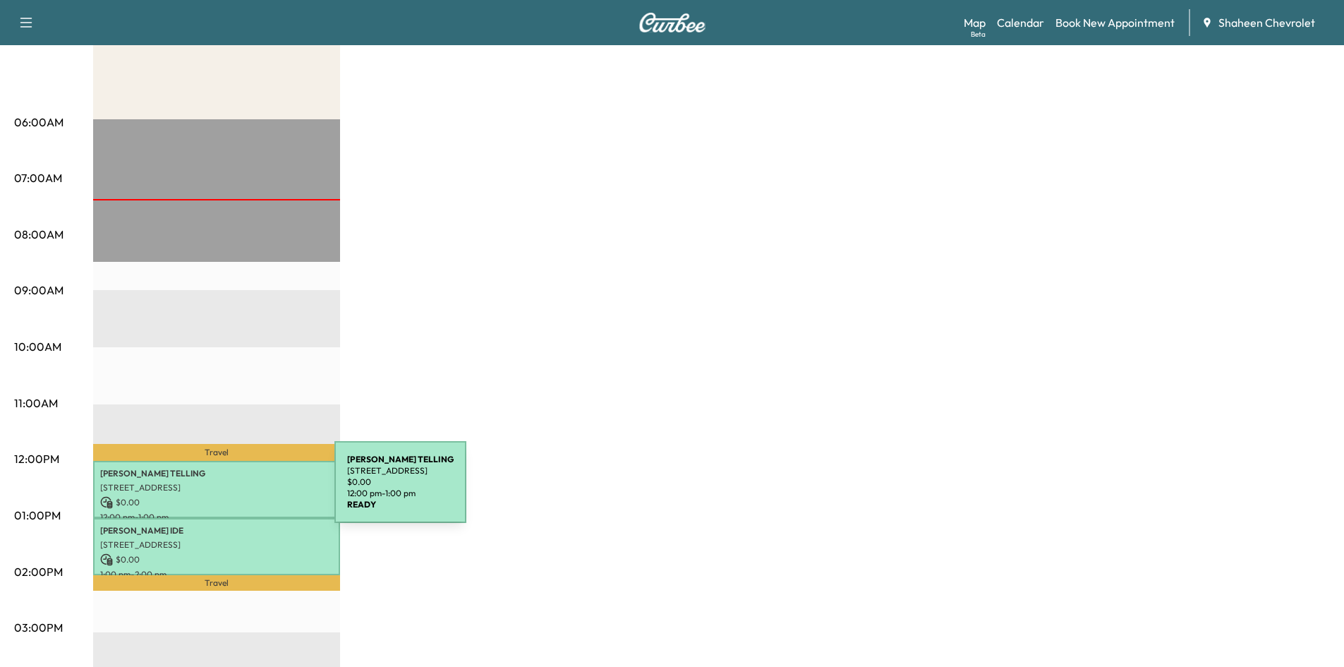
click at [229, 490] on div "[PERSON_NAME] TELLING [STREET_ADDRESS] $ 0.00 12:00 pm - 1:00 pm" at bounding box center [216, 489] width 247 height 57
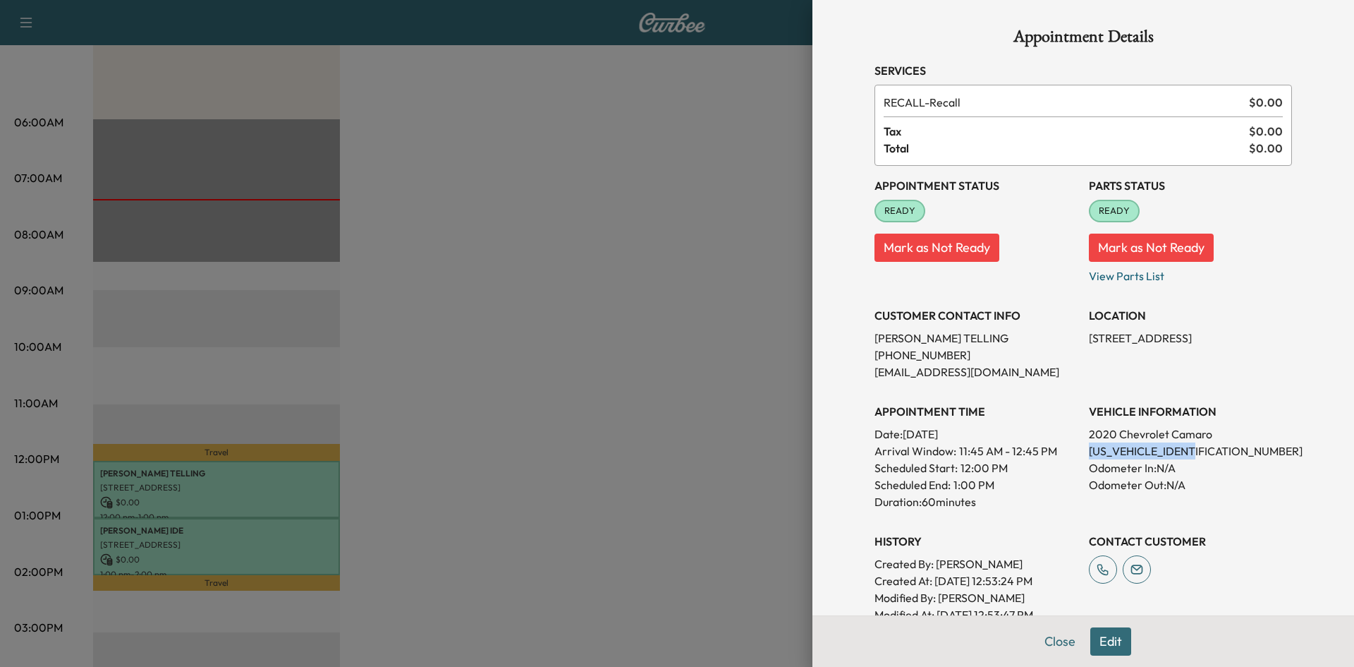
drag, startPoint x: 1184, startPoint y: 448, endPoint x: 1079, endPoint y: 447, distance: 105.8
click at [1089, 447] on p "[US_VEHICLE_IDENTIFICATION_NUMBER]" at bounding box center [1190, 450] width 203 height 17
copy p "[US_VEHICLE_IDENTIFICATION_NUMBER]"
click at [679, 370] on div at bounding box center [677, 333] width 1354 height 667
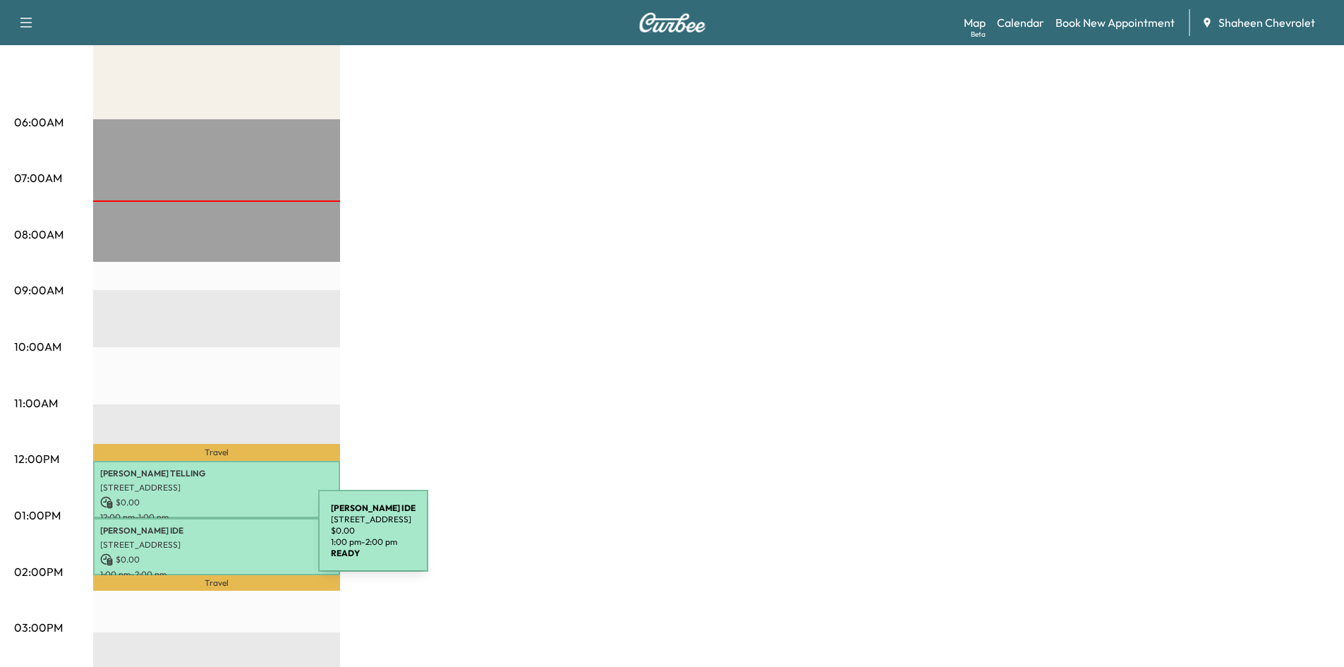
click at [212, 539] on p "[STREET_ADDRESS]" at bounding box center [216, 544] width 233 height 11
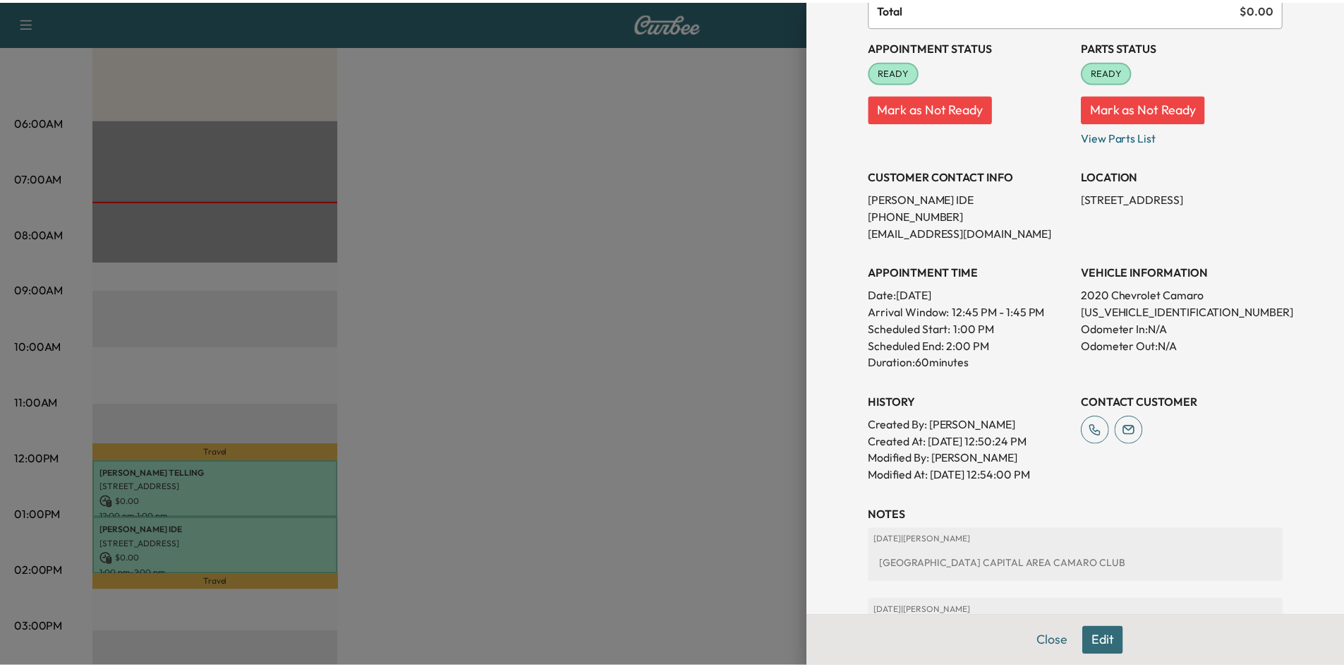
scroll to position [141, 0]
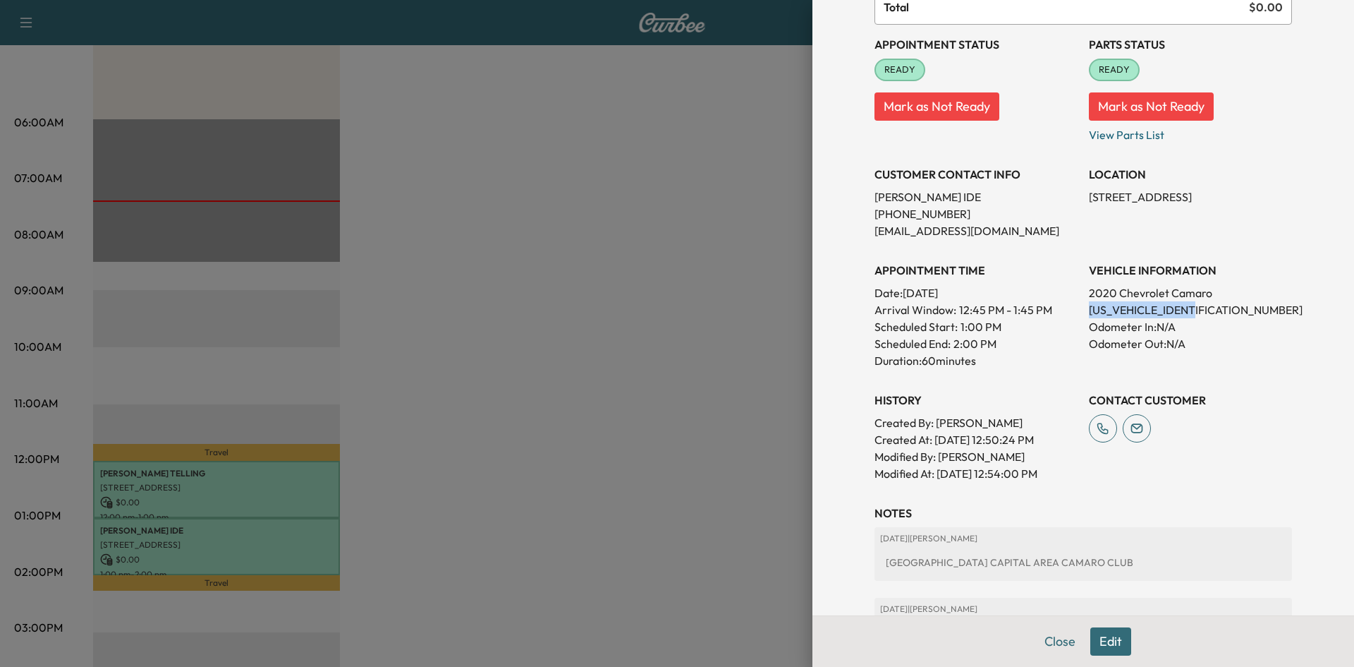
drag, startPoint x: 1183, startPoint y: 309, endPoint x: 1077, endPoint y: 315, distance: 106.0
click at [1077, 315] on div "Appointment Status READY Mark as Not Ready Parts Status READY Mark as Not Ready…" at bounding box center [1084, 253] width 418 height 457
copy p "[US_VEHICLE_IDENTIFICATION_NUMBER]"
click at [512, 81] on div at bounding box center [677, 333] width 1354 height 667
